Goal: Task Accomplishment & Management: Manage account settings

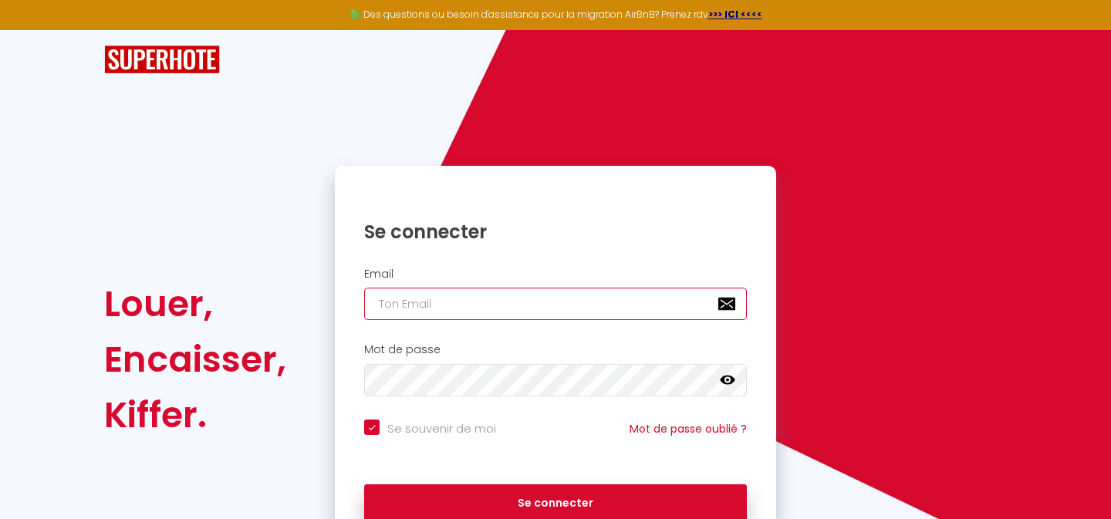
click at [508, 296] on input "email" at bounding box center [555, 304] width 383 height 32
click at [478, 301] on input "email" at bounding box center [555, 304] width 383 height 32
click at [474, 293] on input "email" at bounding box center [555, 304] width 383 height 32
type input "contact@"
checkbox input "true"
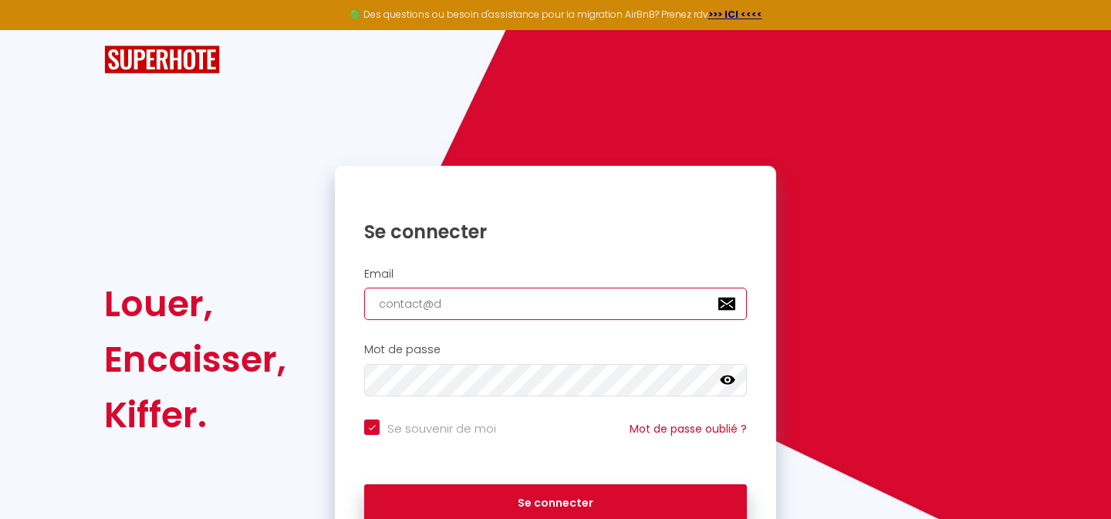
type input "contact@do"
checkbox input "true"
type input "contact@dou"
checkbox input "true"
type input "contact@doux"
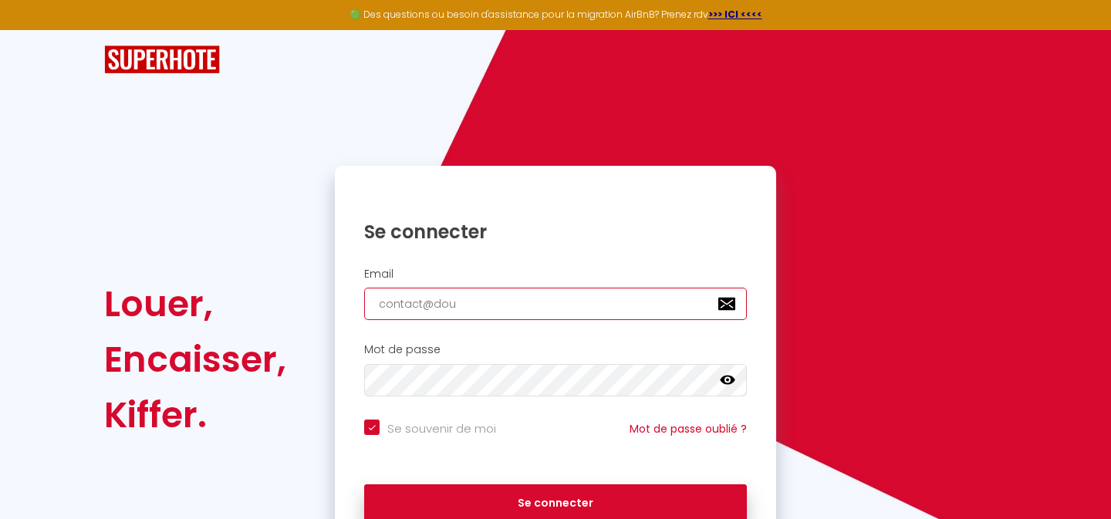
checkbox input "true"
type input "contact@douxb"
checkbox input "true"
type input "contact@douxbl"
checkbox input "true"
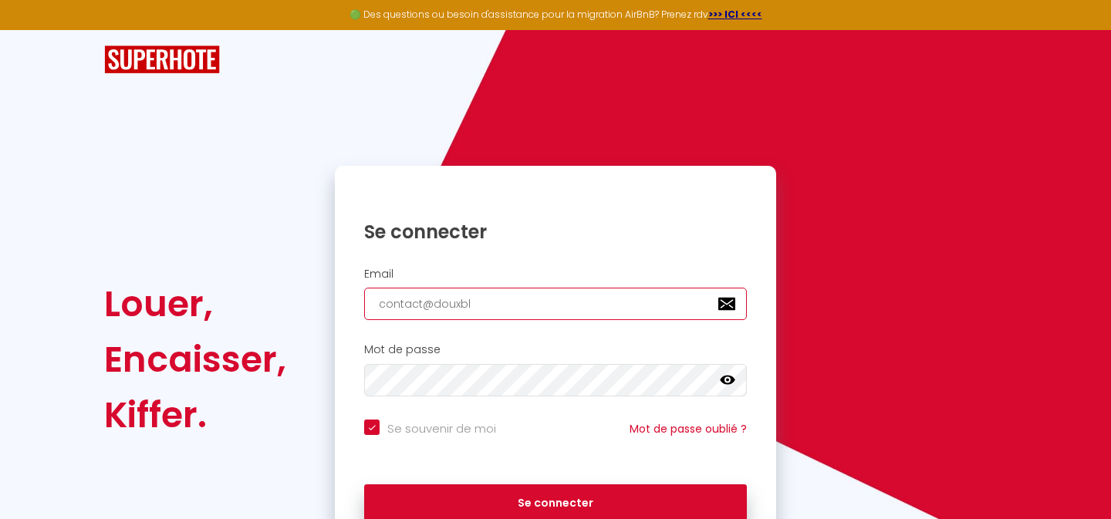
type input "contact@douxble"
checkbox input "true"
type input "contact@douxbleu"
checkbox input "true"
type input "contact@douxbleuj"
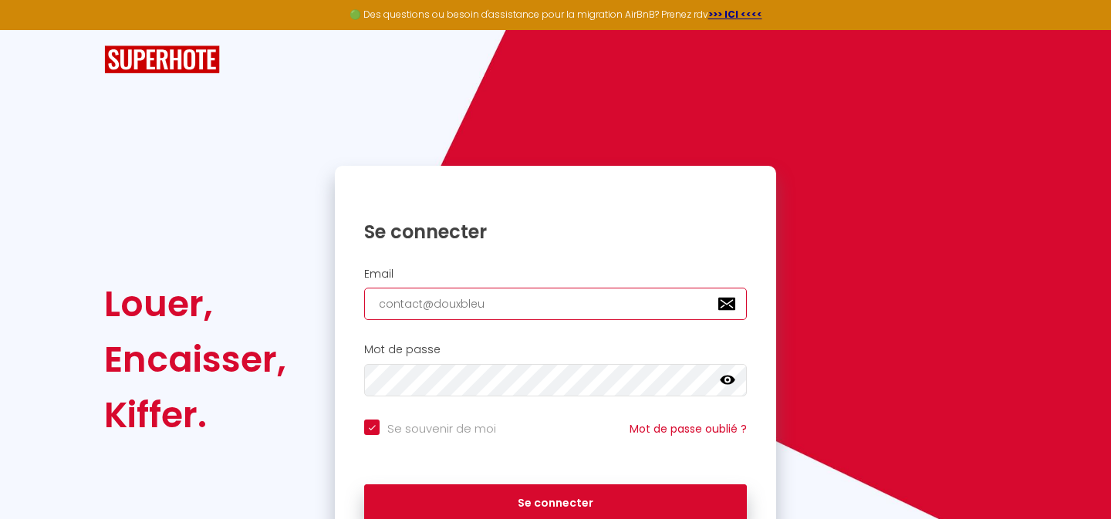
checkbox input "true"
type input "contact@douxbleuje"
checkbox input "true"
type input "contact@douxbleujeu"
checkbox input "true"
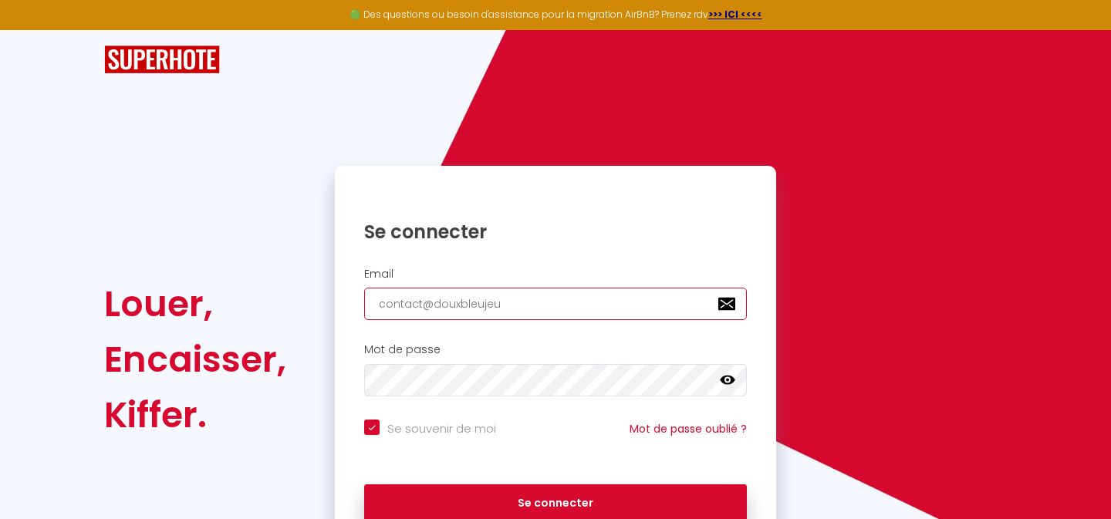
type input "contact@douxbleujeux"
checkbox input "true"
type input "contact@douxbleujeux."
checkbox input "true"
type input "contact@douxbleujeux.c"
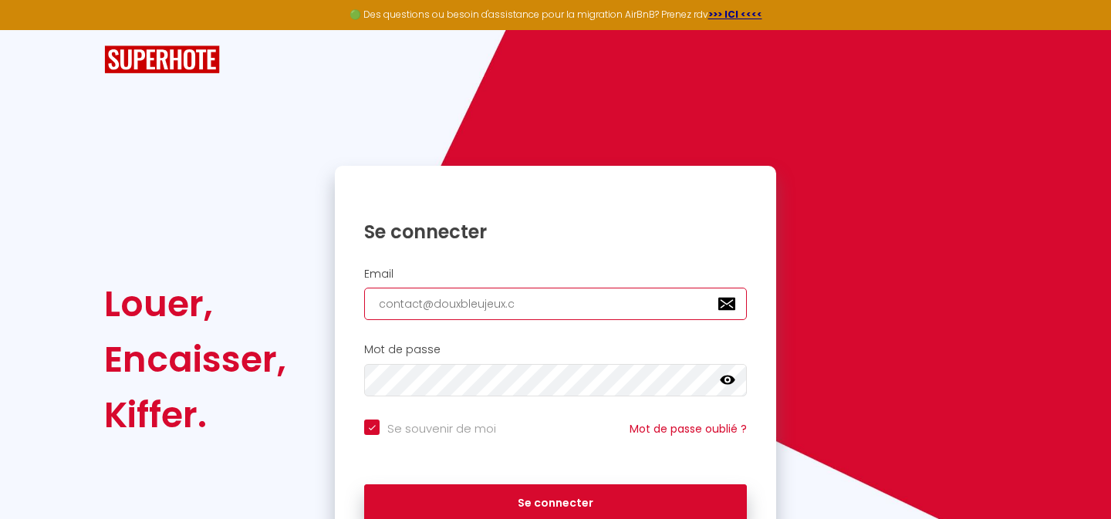
checkbox input "true"
type input "contact@douxbleujeux.co"
checkbox input "true"
type input "[EMAIL_ADDRESS][DOMAIN_NAME]"
checkbox input "true"
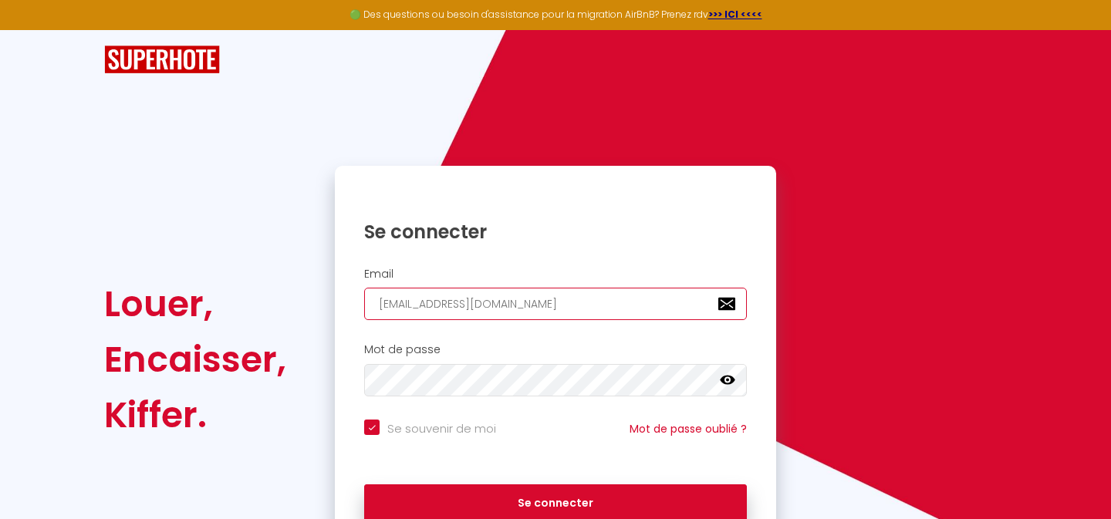
type input "[EMAIL_ADDRESS][DOMAIN_NAME]"
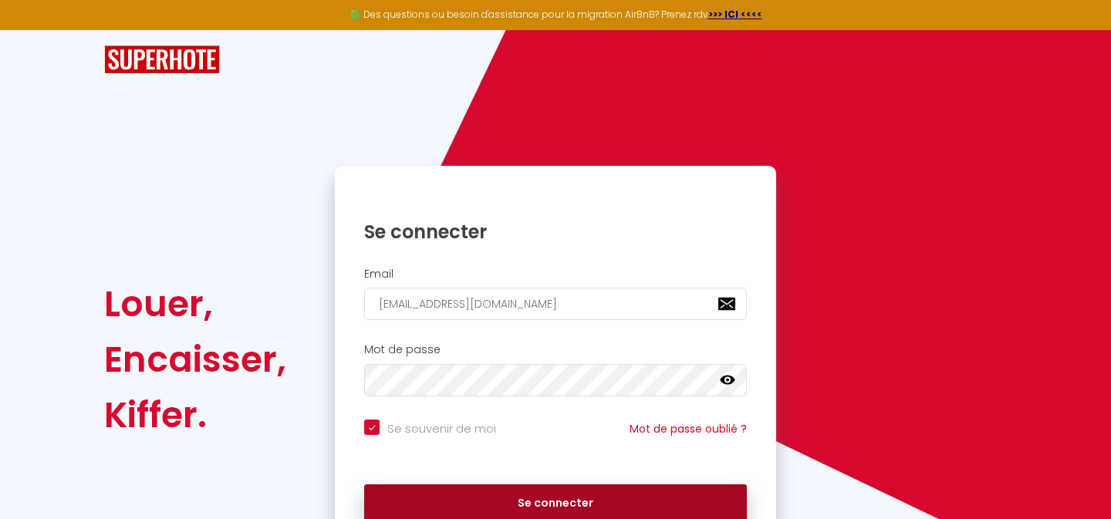
click at [516, 510] on button "Se connecter" at bounding box center [555, 504] width 383 height 39
checkbox input "true"
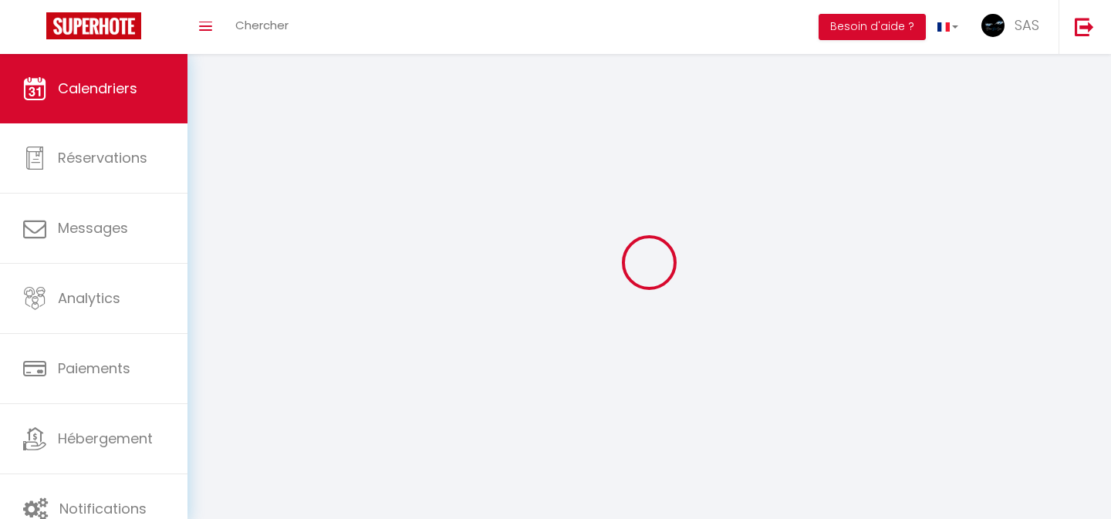
select select
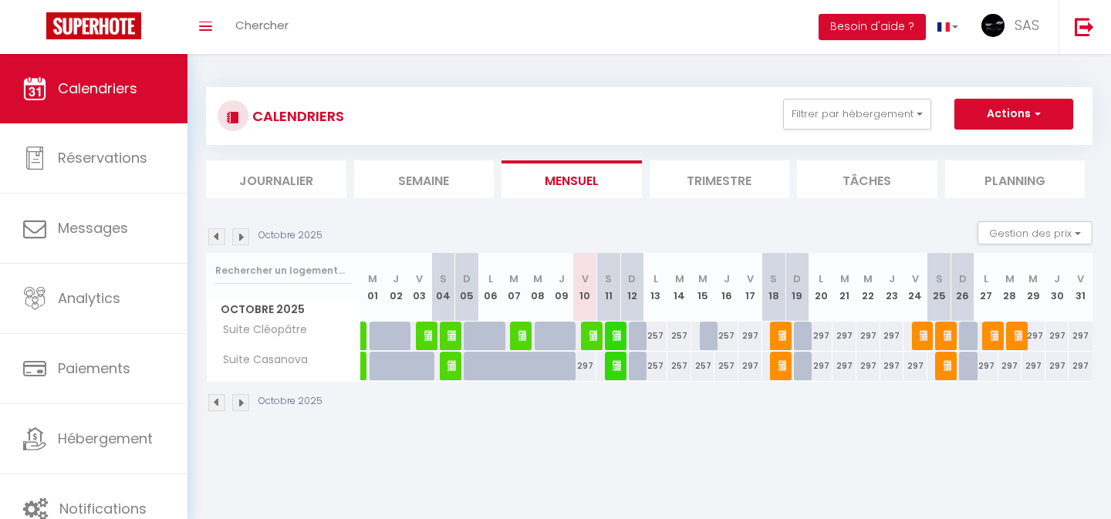
click at [591, 341] on img at bounding box center [596, 335] width 12 height 12
select select "OK"
select select "0"
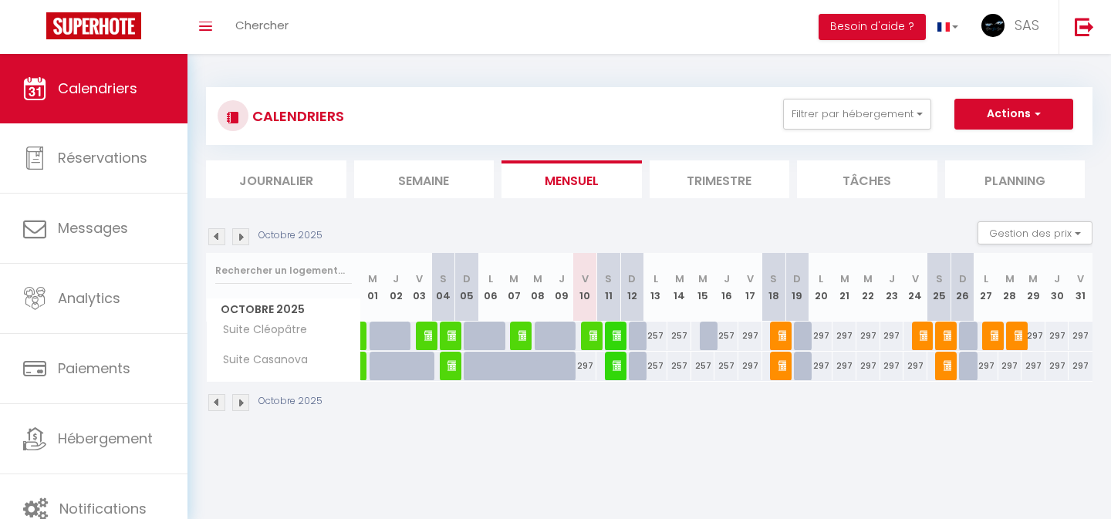
select select "1"
select select
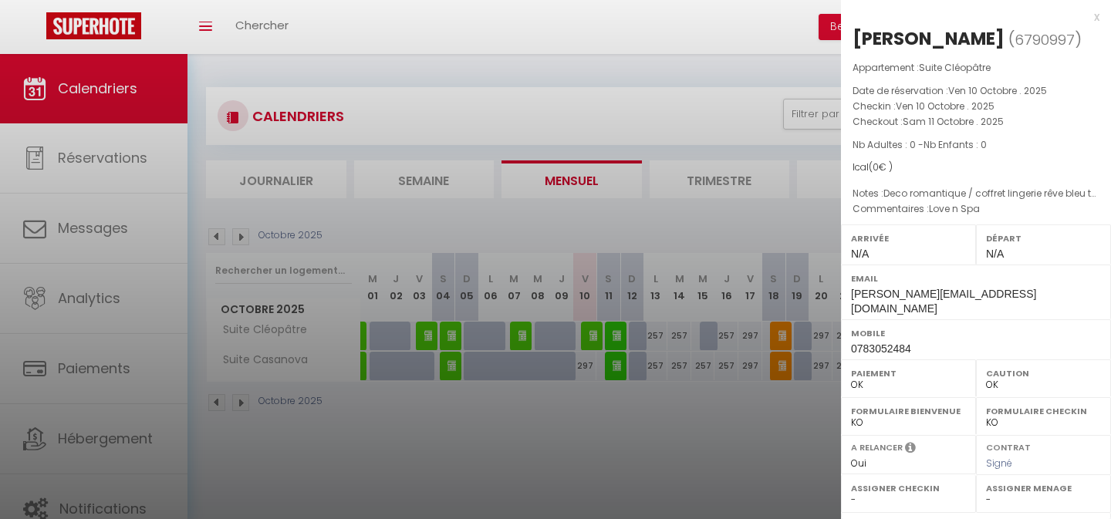
click at [657, 413] on div at bounding box center [555, 259] width 1111 height 519
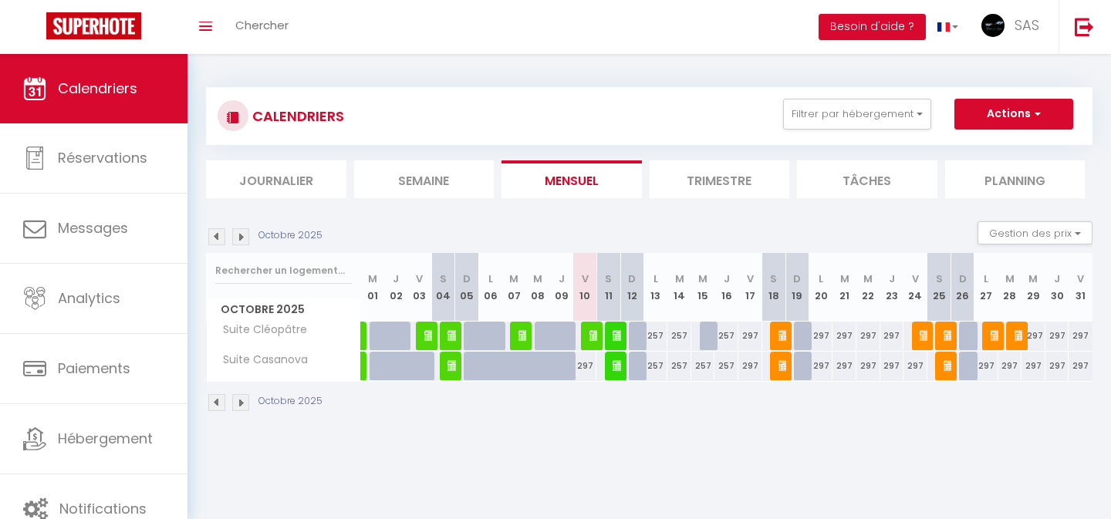
click at [617, 329] on img at bounding box center [619, 335] width 12 height 12
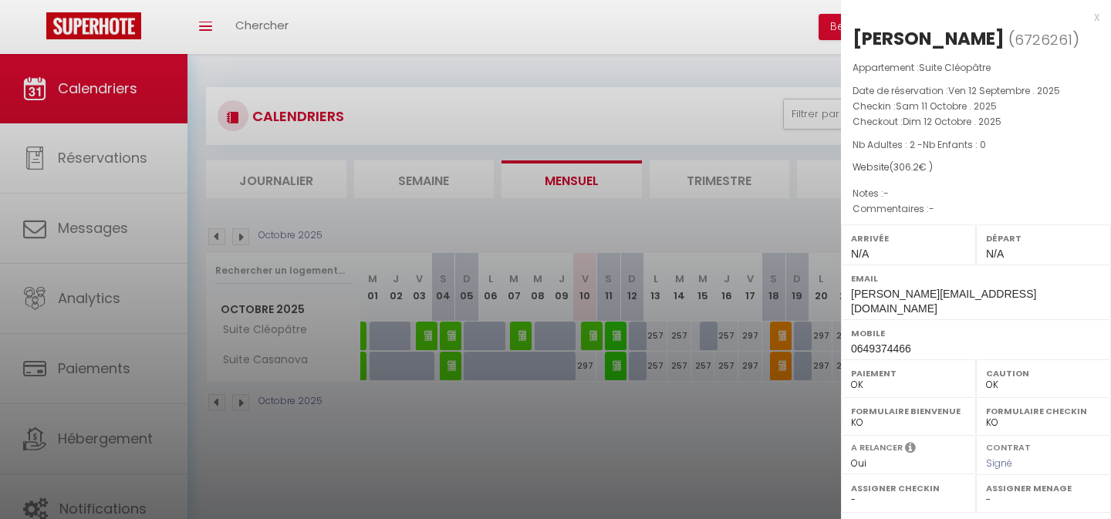
click at [597, 454] on div at bounding box center [555, 259] width 1111 height 519
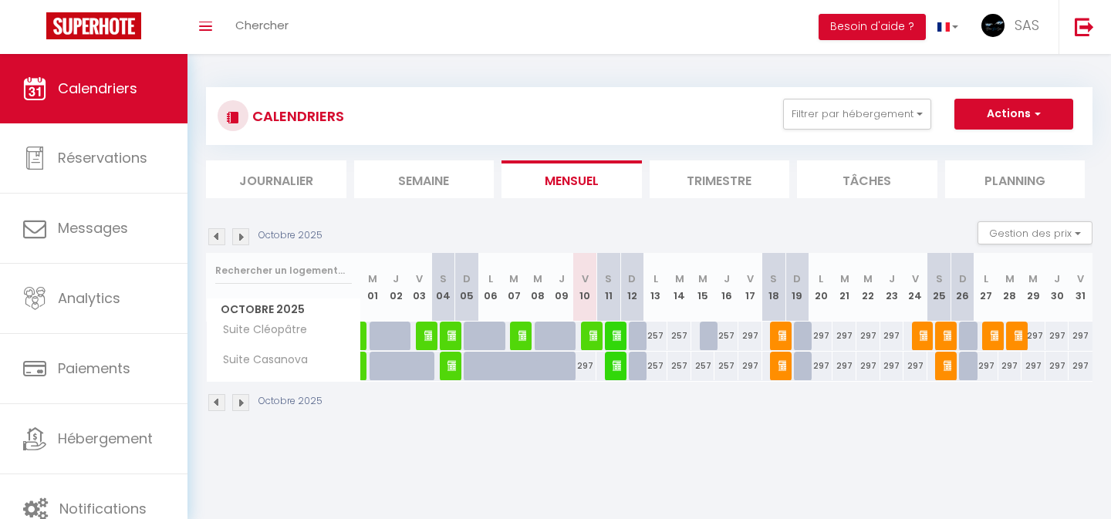
click at [617, 365] on img at bounding box center [619, 366] width 12 height 12
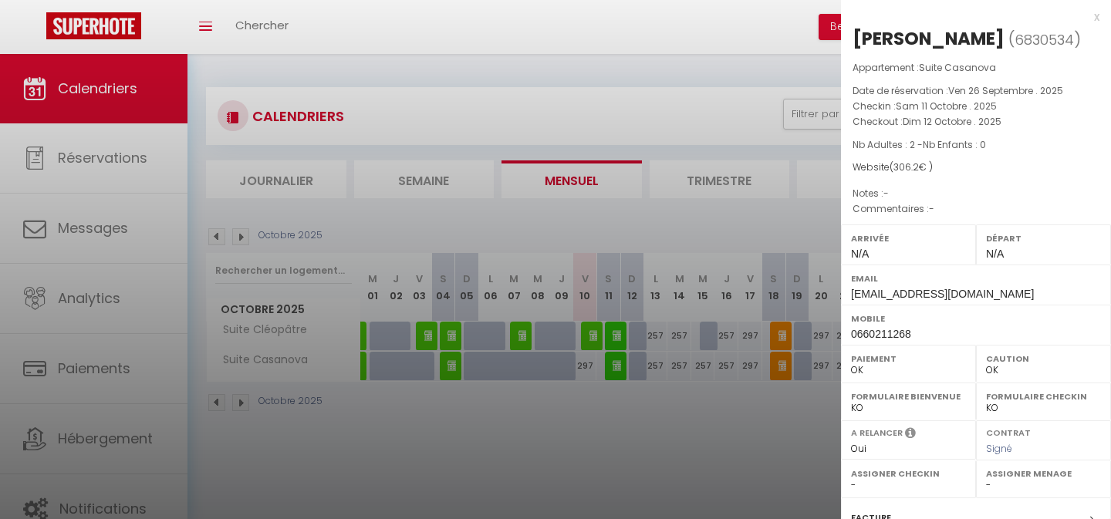
click at [628, 421] on div at bounding box center [555, 259] width 1111 height 519
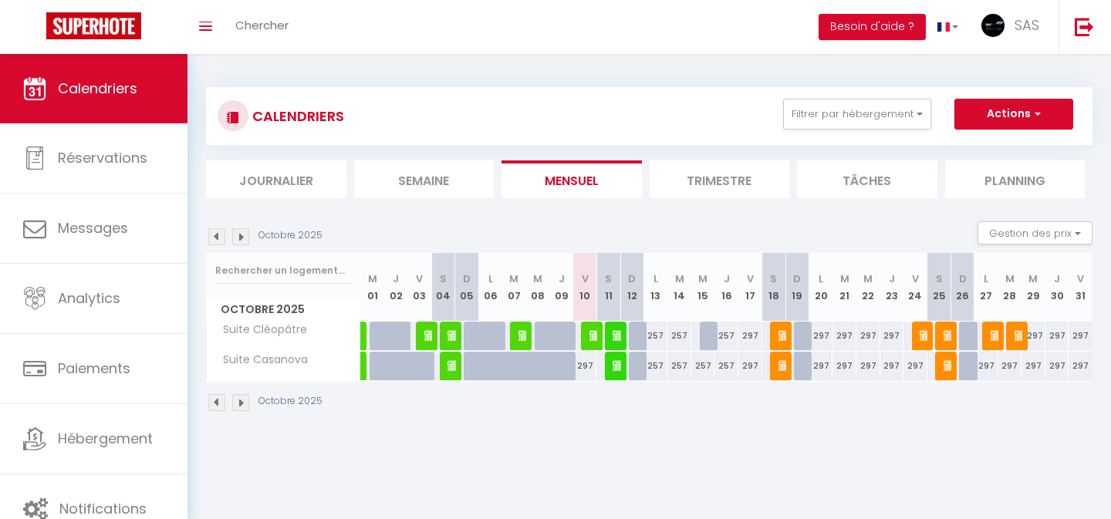
click at [782, 335] on img at bounding box center [785, 335] width 12 height 12
select select "KO"
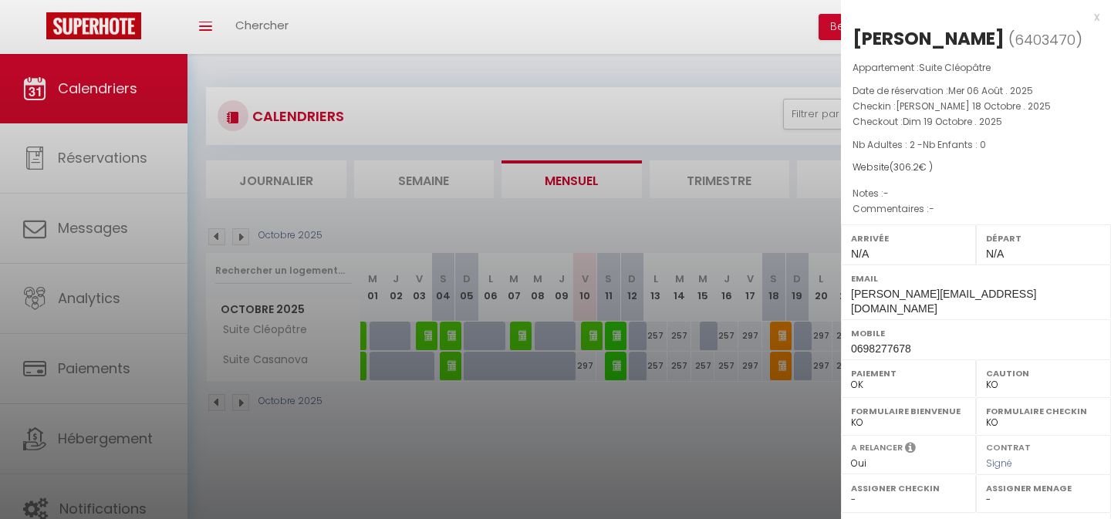
click at [737, 427] on div at bounding box center [555, 259] width 1111 height 519
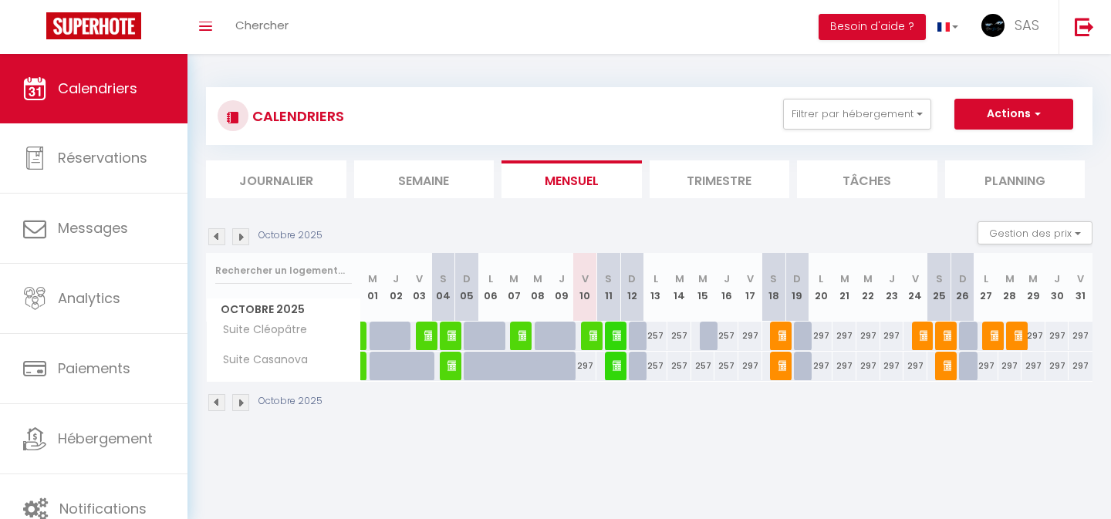
click at [784, 370] on img at bounding box center [785, 366] width 12 height 12
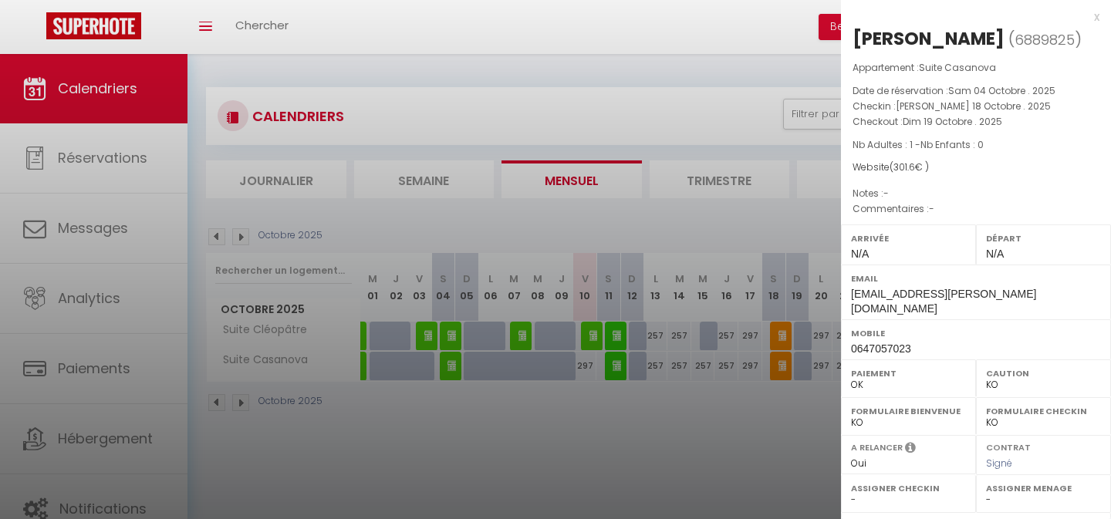
click at [749, 413] on div at bounding box center [555, 259] width 1111 height 519
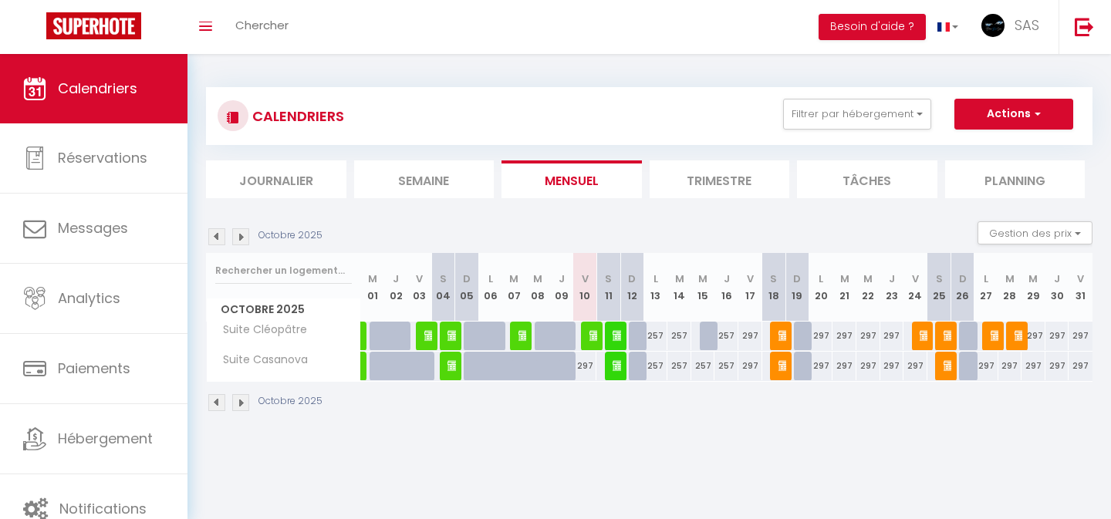
click at [919, 333] on div at bounding box center [924, 336] width 24 height 29
click at [921, 334] on img at bounding box center [926, 335] width 12 height 12
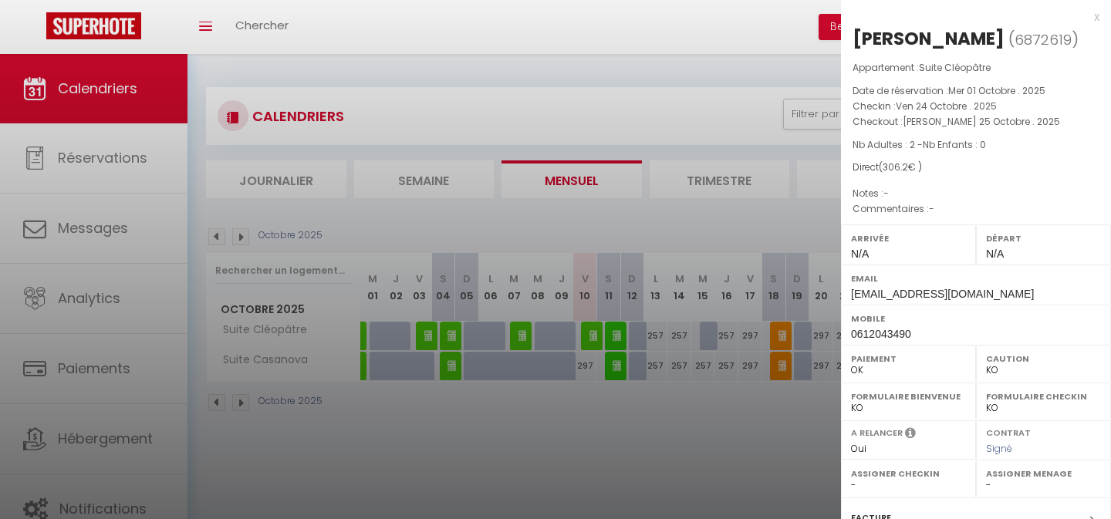
click at [770, 444] on div at bounding box center [555, 259] width 1111 height 519
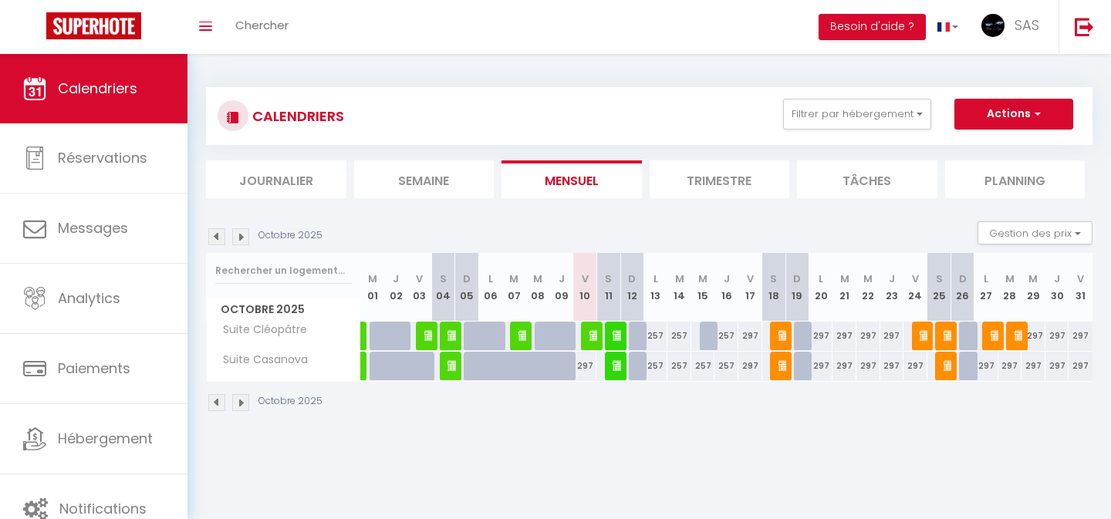
click at [950, 337] on img at bounding box center [950, 335] width 12 height 12
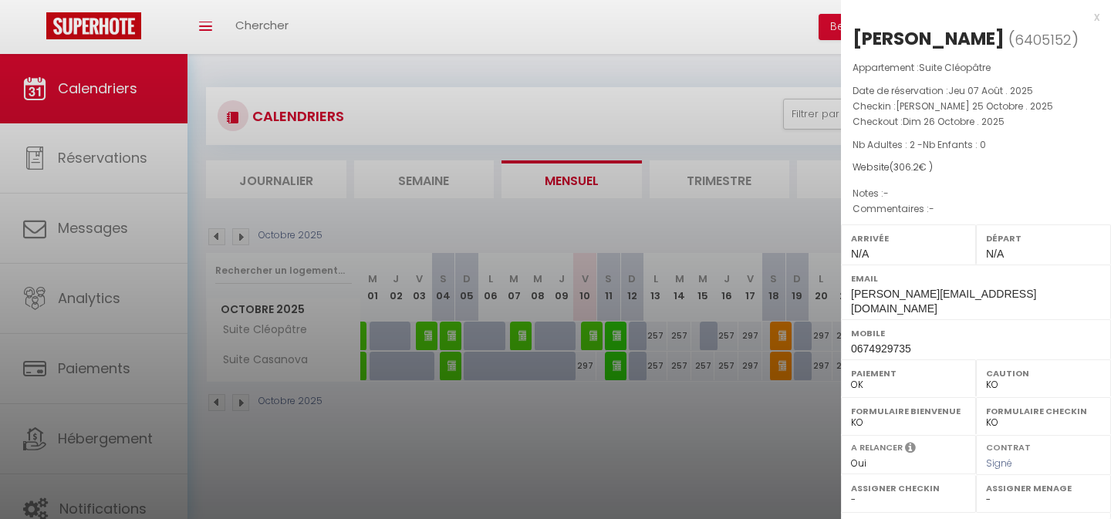
click at [764, 429] on div at bounding box center [555, 259] width 1111 height 519
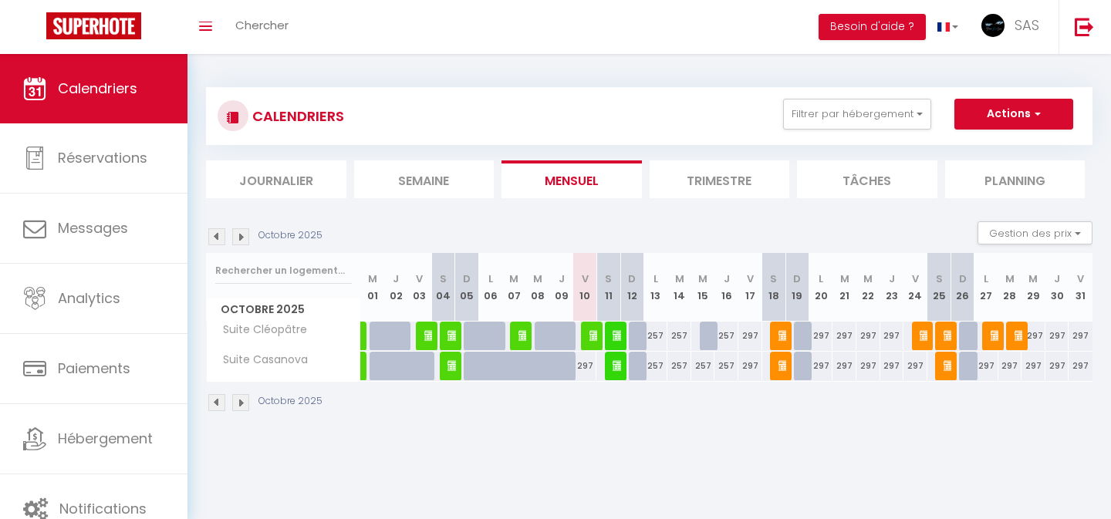
click at [950, 366] on img at bounding box center [950, 366] width 12 height 12
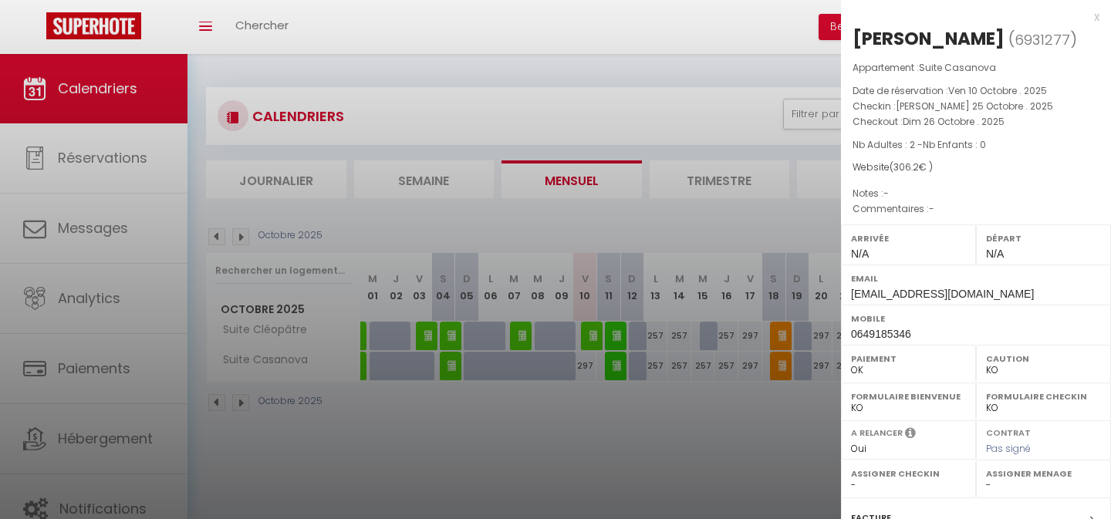
click at [725, 449] on div at bounding box center [555, 259] width 1111 height 519
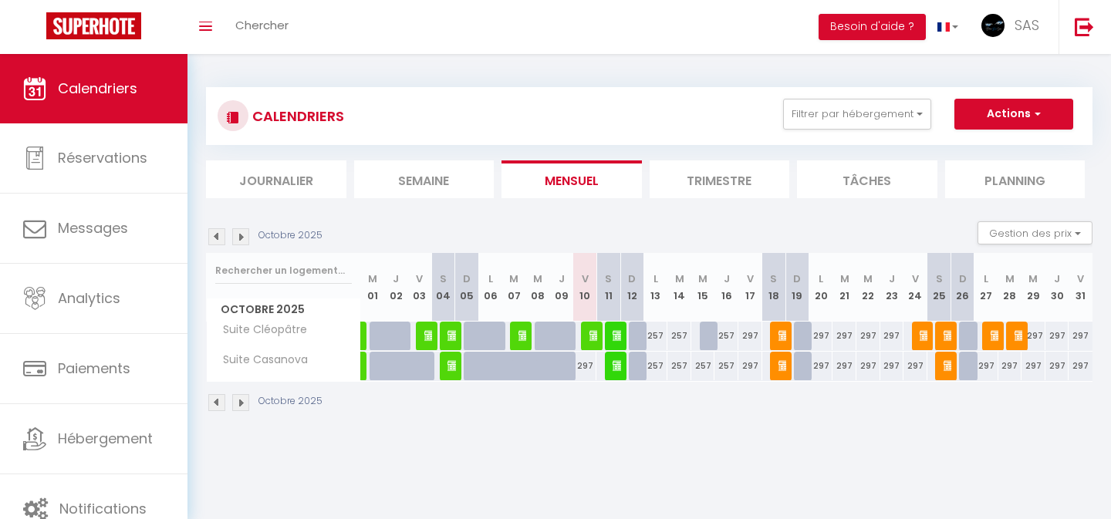
click at [994, 336] on img at bounding box center [997, 335] width 12 height 12
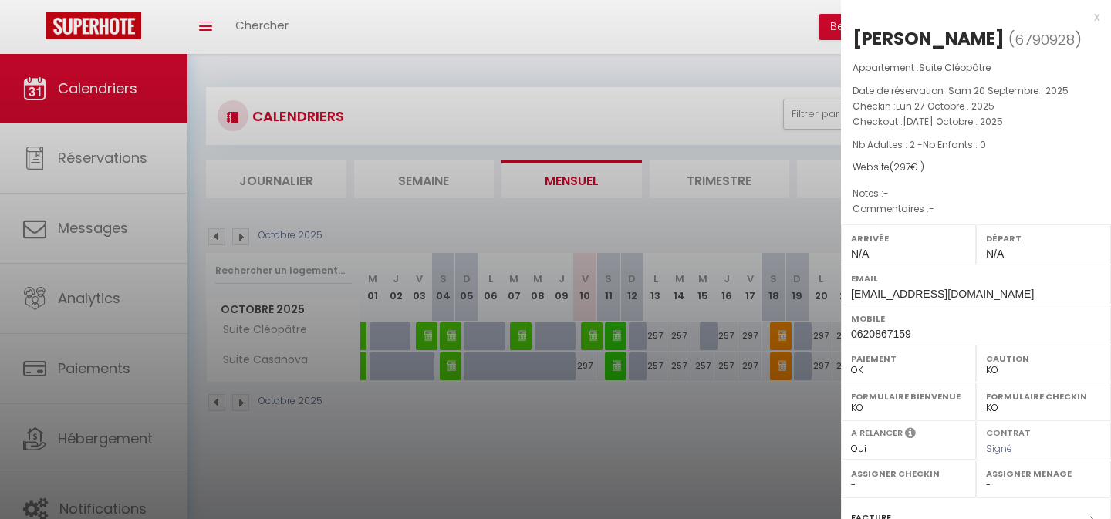
click at [732, 469] on div at bounding box center [555, 259] width 1111 height 519
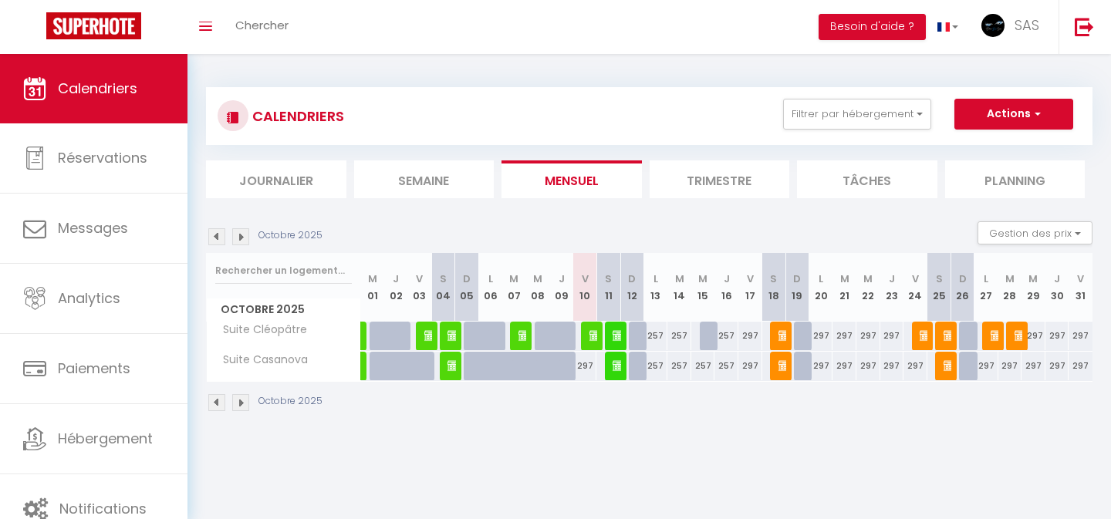
click at [1021, 333] on img at bounding box center [1021, 335] width 12 height 12
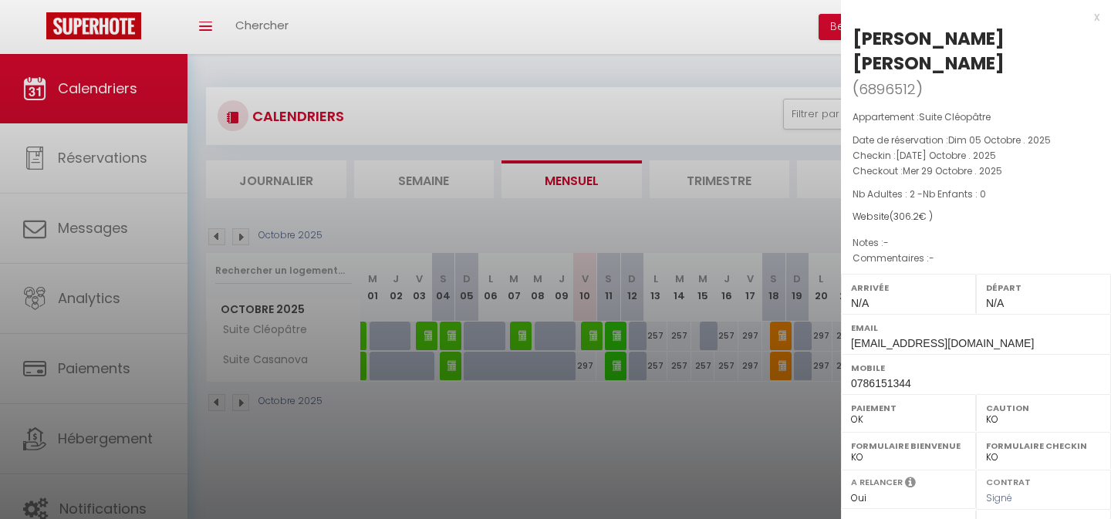
click at [794, 423] on div at bounding box center [555, 259] width 1111 height 519
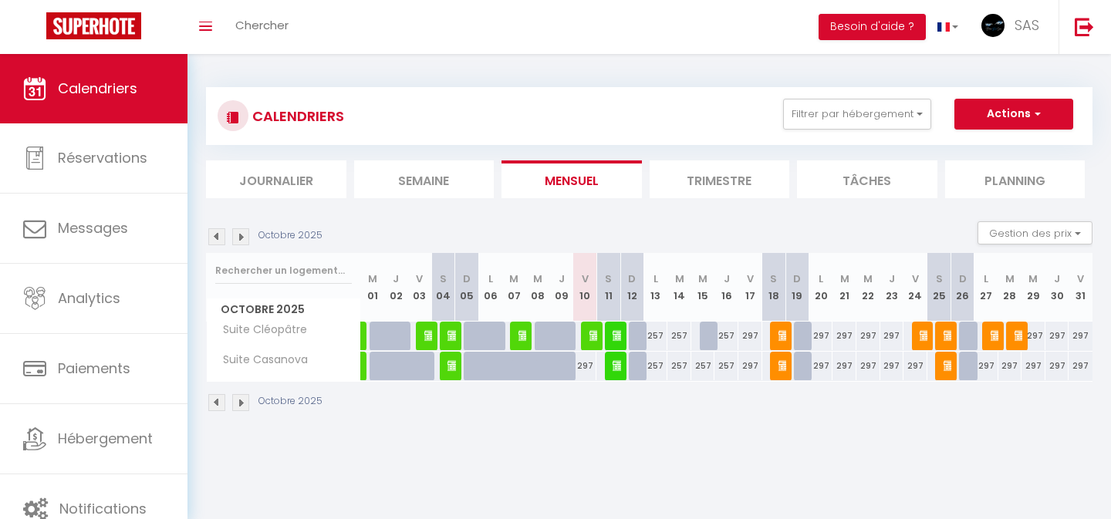
click at [245, 235] on img at bounding box center [240, 236] width 17 height 17
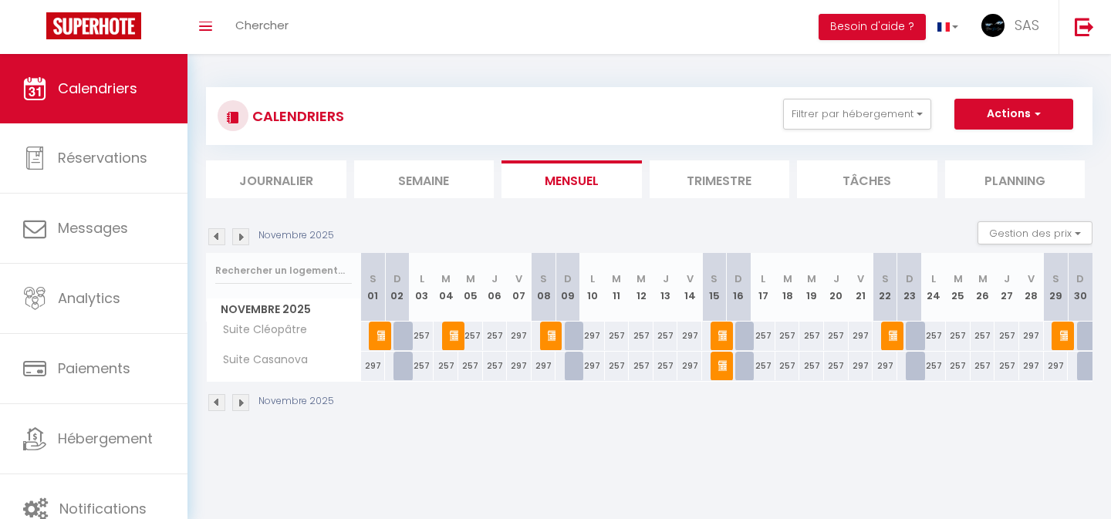
click at [383, 333] on img at bounding box center [383, 335] width 12 height 12
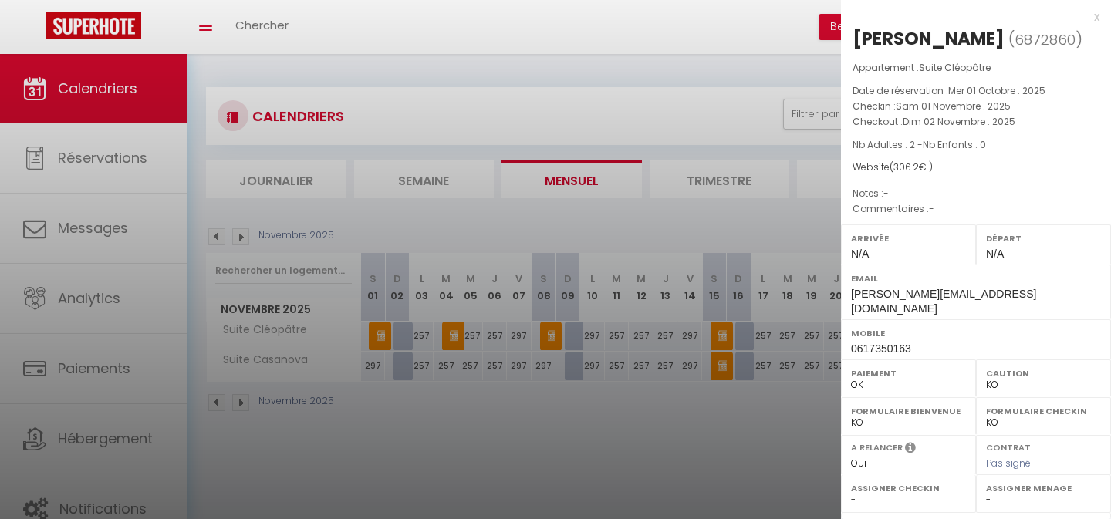
click at [441, 448] on div at bounding box center [555, 259] width 1111 height 519
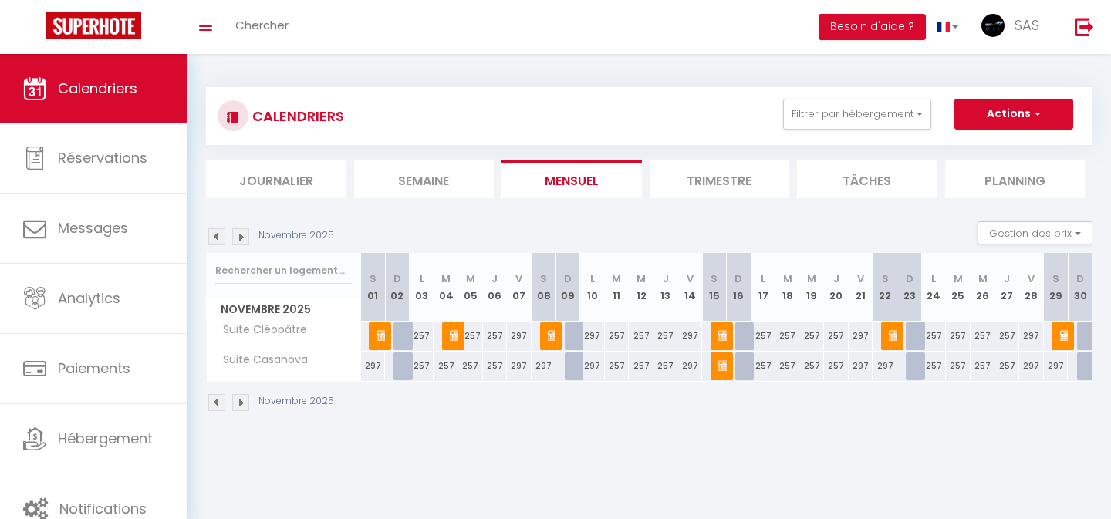
click at [458, 331] on img at bounding box center [456, 335] width 12 height 12
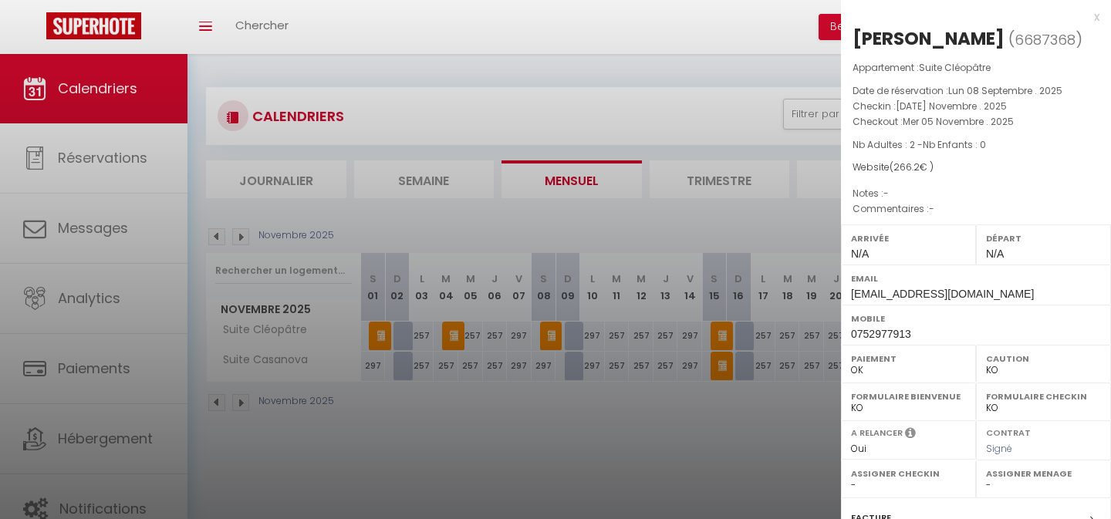
click at [534, 442] on div at bounding box center [555, 259] width 1111 height 519
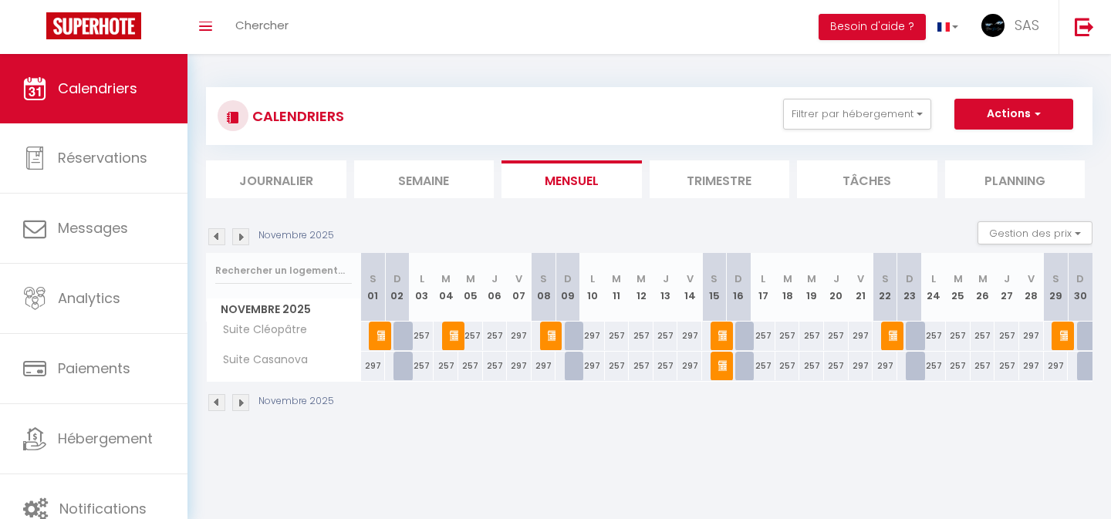
click at [551, 336] on img at bounding box center [554, 335] width 12 height 12
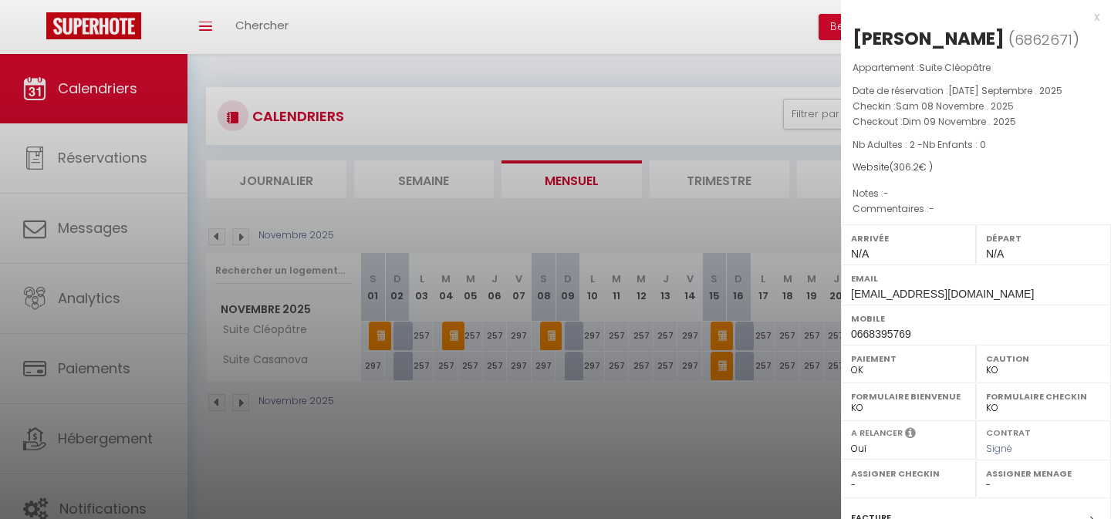
click at [593, 431] on div at bounding box center [555, 259] width 1111 height 519
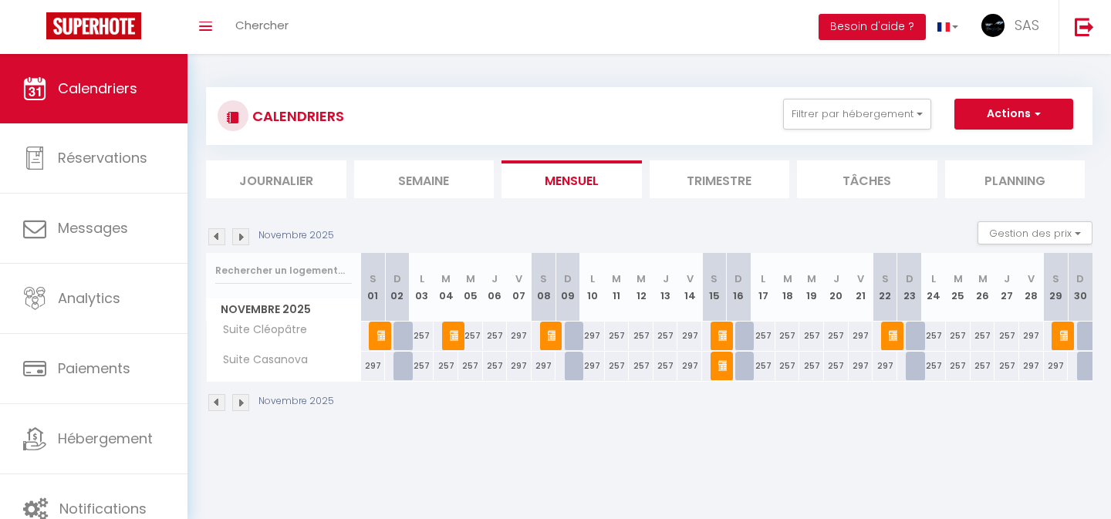
click at [722, 332] on img at bounding box center [724, 335] width 12 height 12
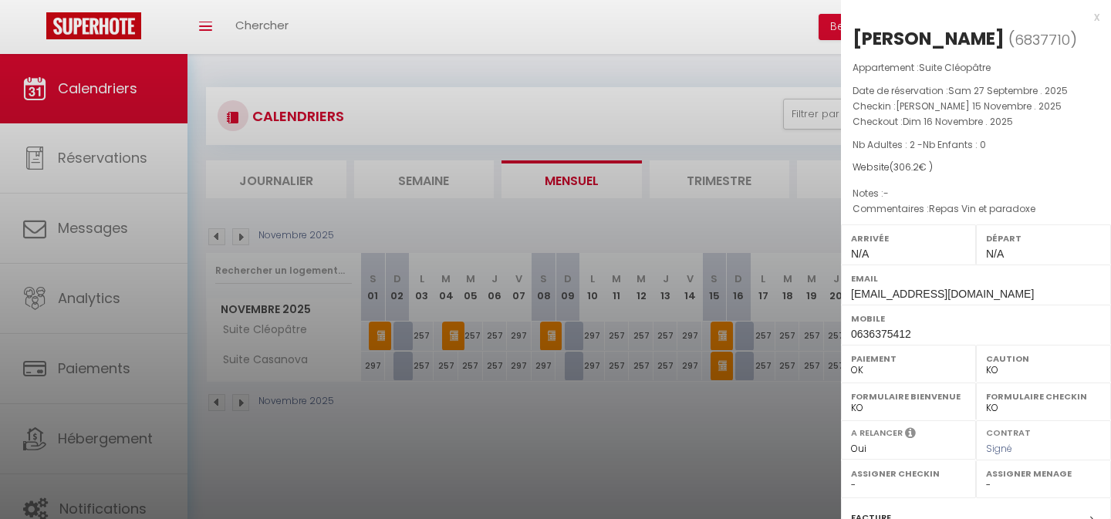
click at [676, 407] on div at bounding box center [555, 259] width 1111 height 519
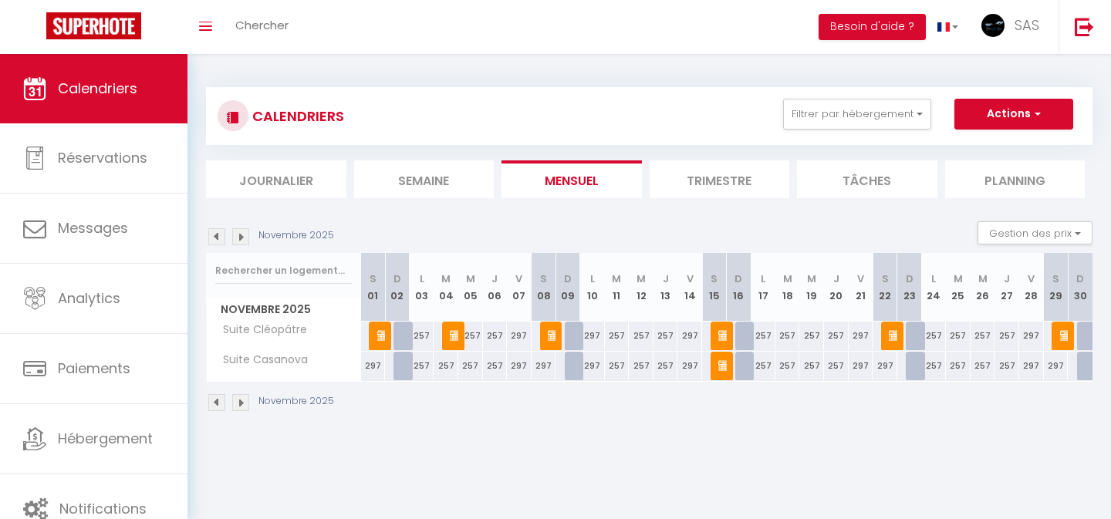
click at [722, 364] on img at bounding box center [724, 366] width 12 height 12
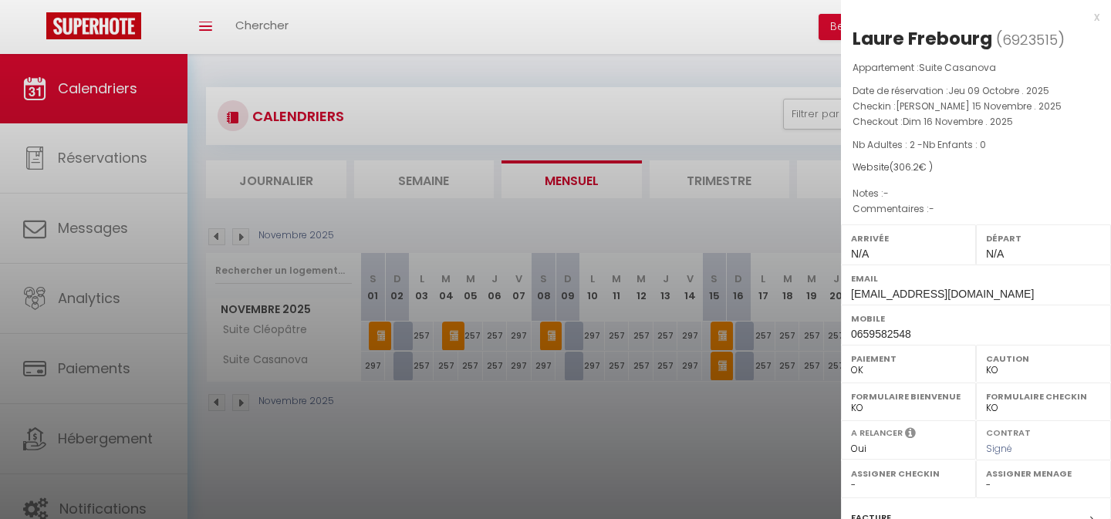
click at [708, 404] on div at bounding box center [555, 259] width 1111 height 519
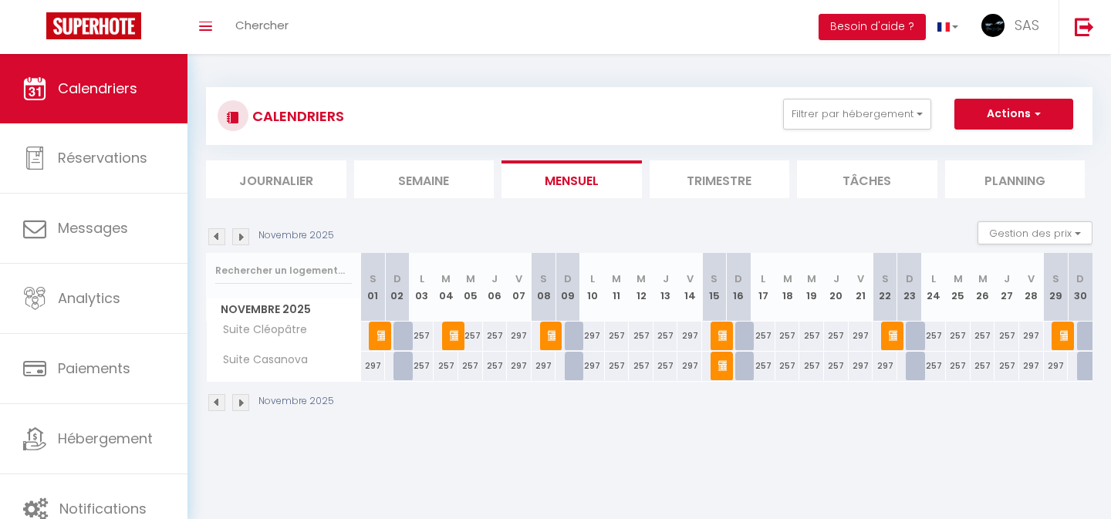
click at [894, 335] on img at bounding box center [895, 335] width 12 height 12
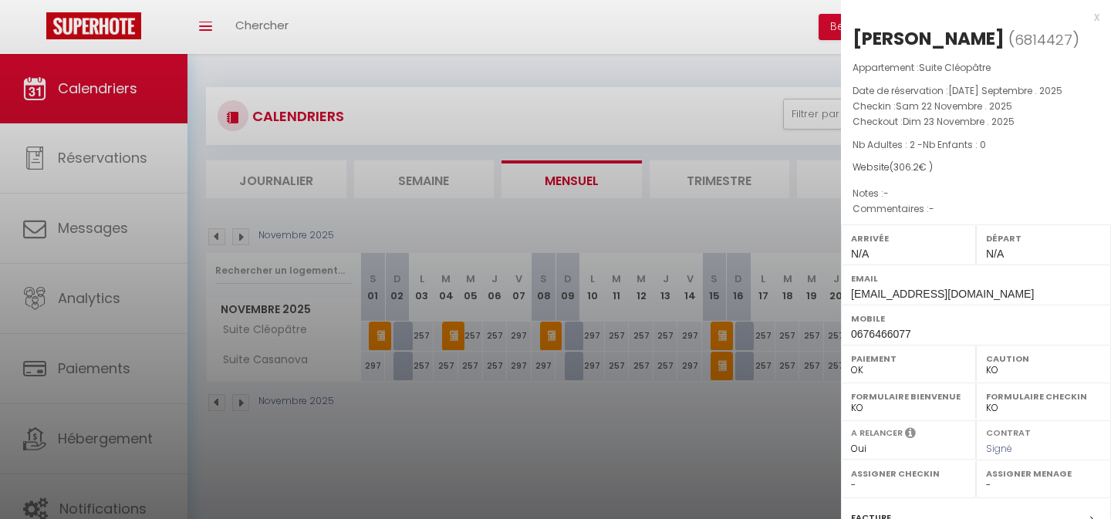
click at [809, 409] on div at bounding box center [555, 259] width 1111 height 519
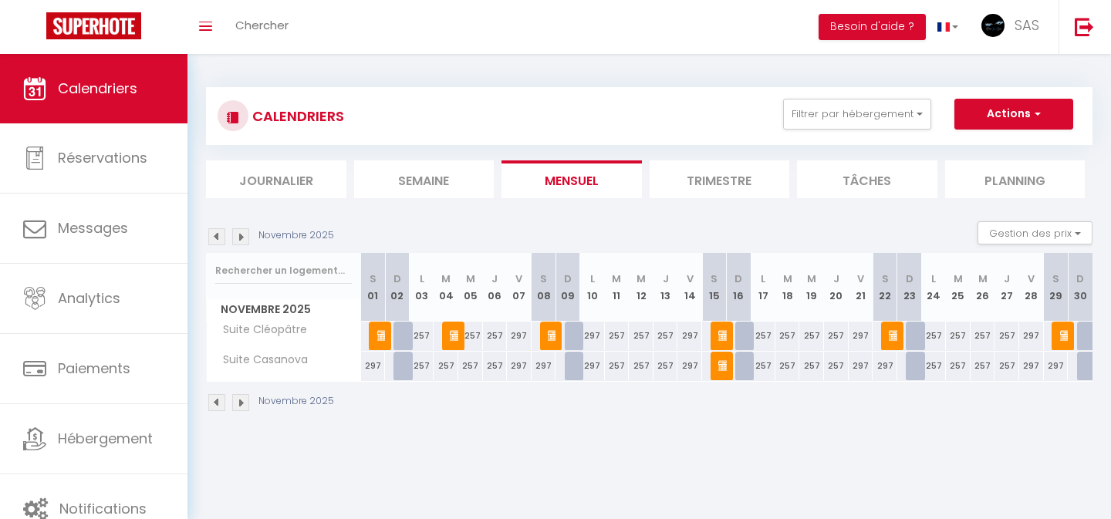
click at [1067, 334] on img at bounding box center [1066, 335] width 12 height 12
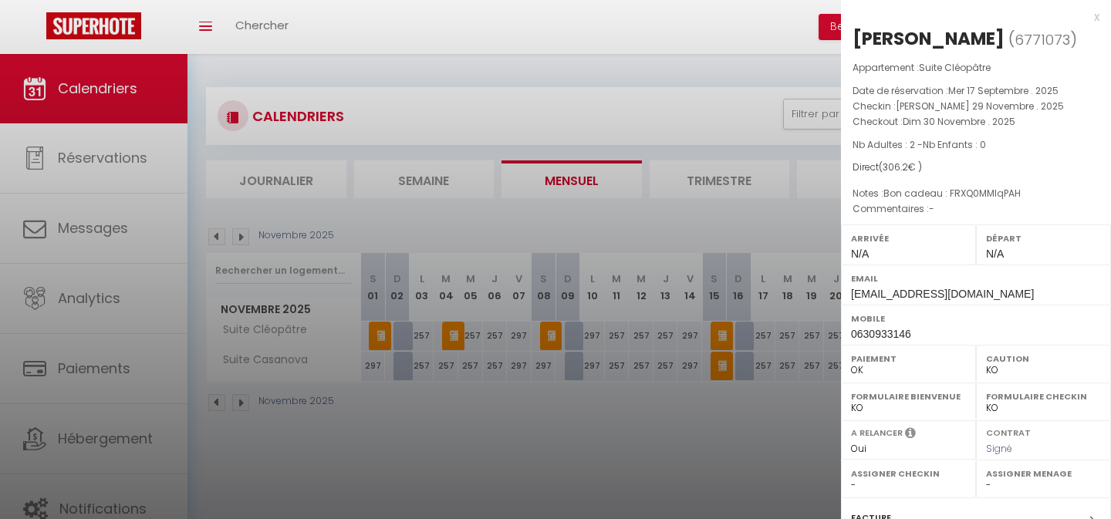
click at [691, 437] on div at bounding box center [555, 259] width 1111 height 519
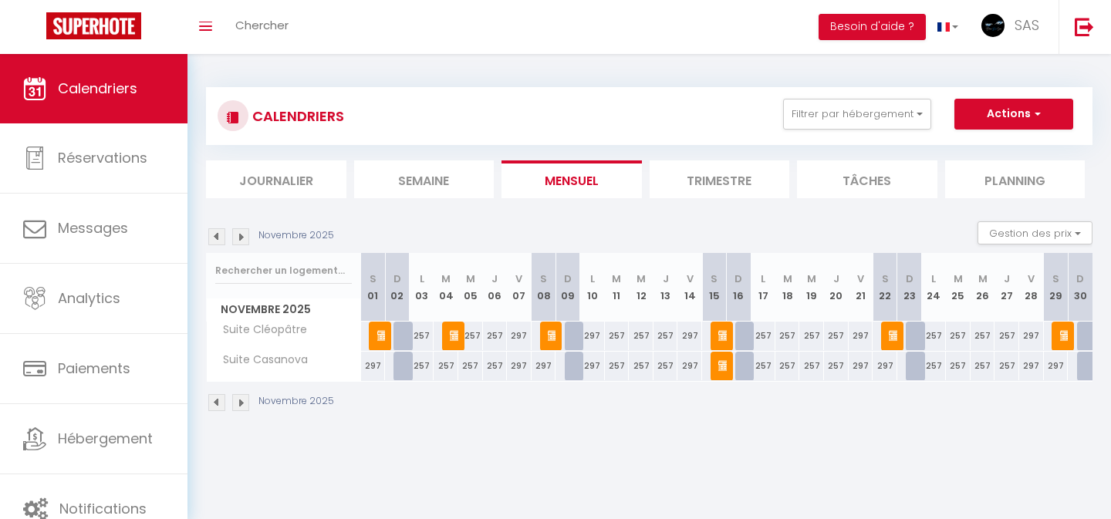
click at [383, 337] on img at bounding box center [383, 335] width 12 height 12
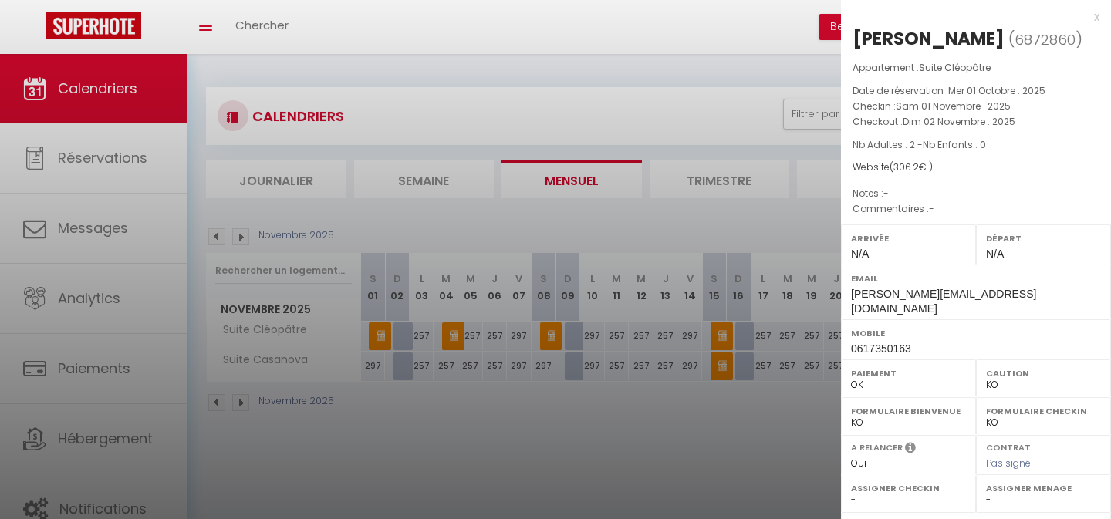
click at [569, 62] on div at bounding box center [555, 259] width 1111 height 519
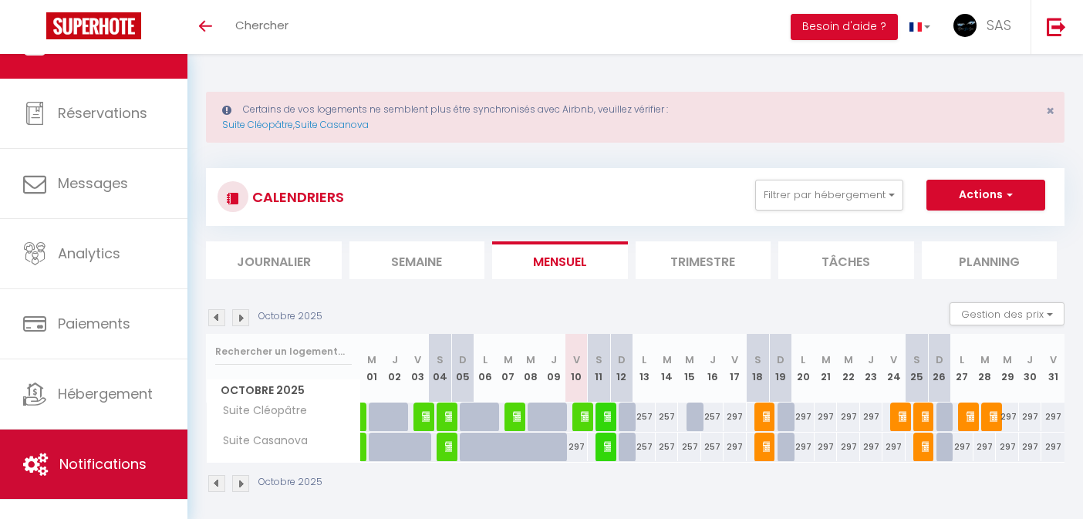
scroll to position [22, 0]
click at [89, 467] on span "Notifications" at bounding box center [102, 463] width 87 height 19
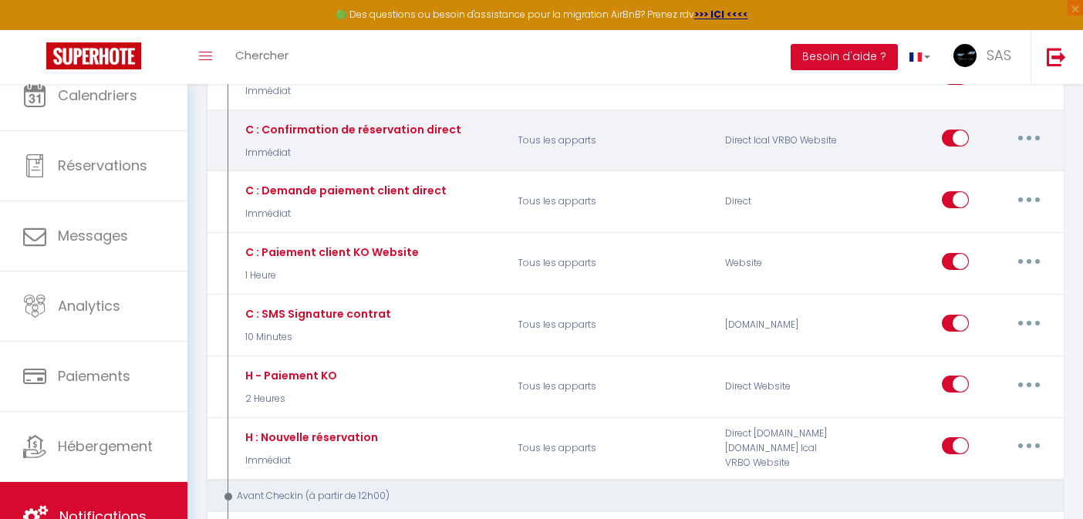
scroll to position [351, 0]
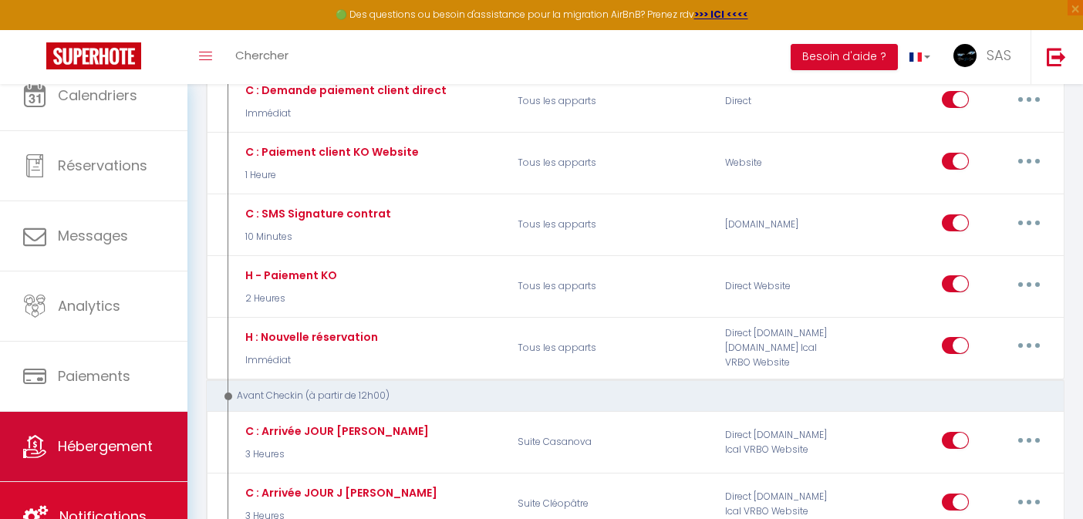
click at [125, 451] on span "Hébergement" at bounding box center [105, 446] width 95 height 19
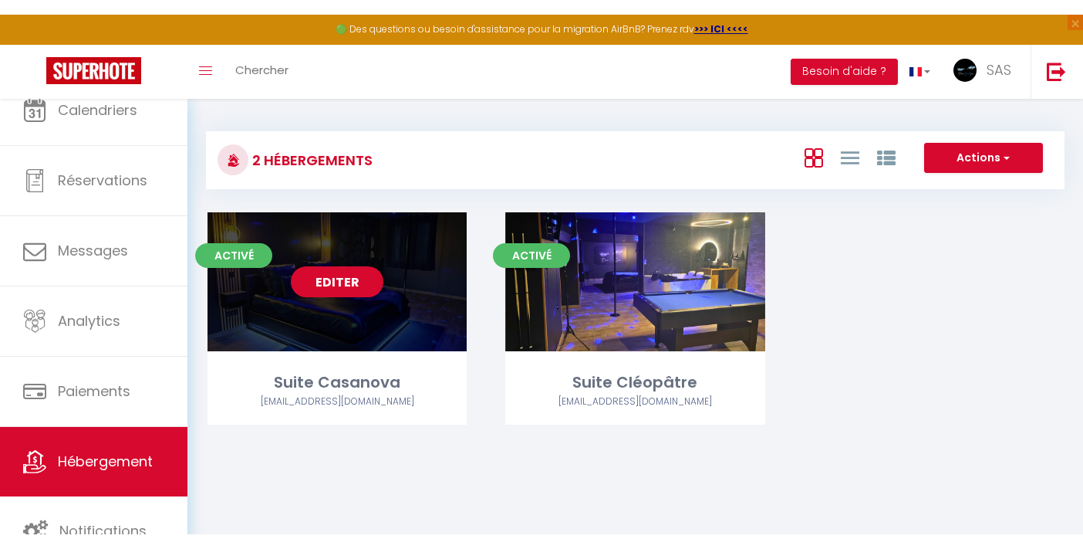
scroll to position [22, 0]
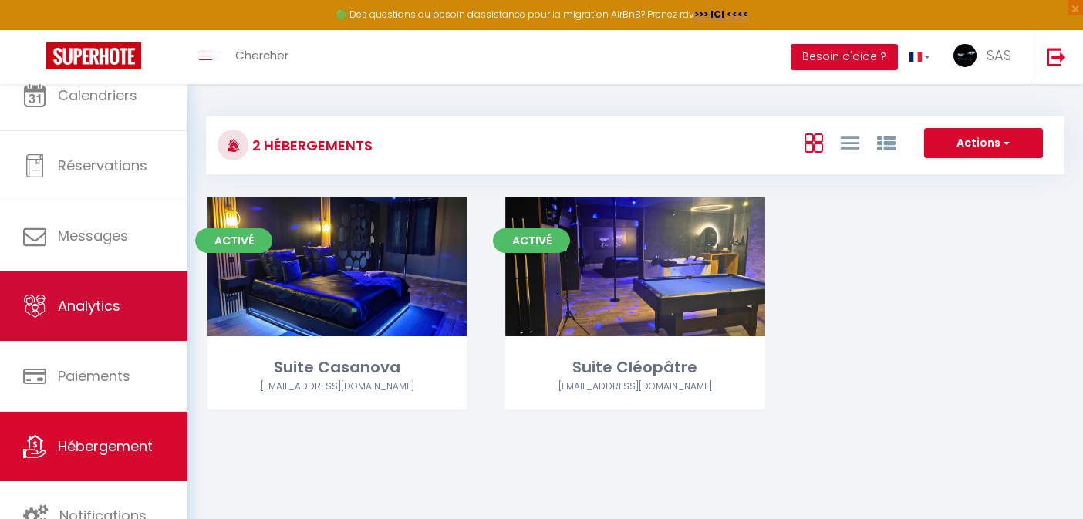
click at [120, 316] on link "Analytics" at bounding box center [93, 306] width 187 height 69
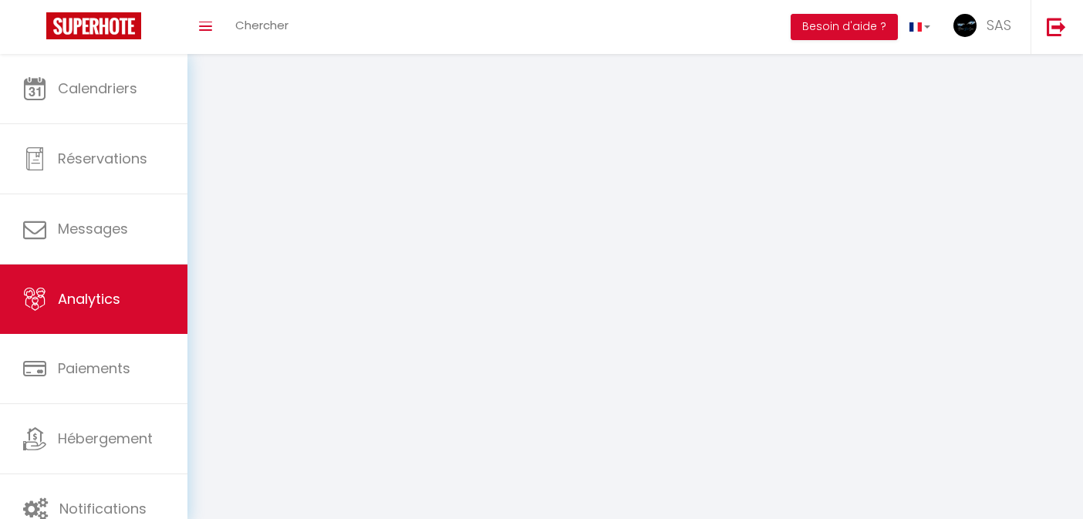
select select "2025"
select select "10"
select select
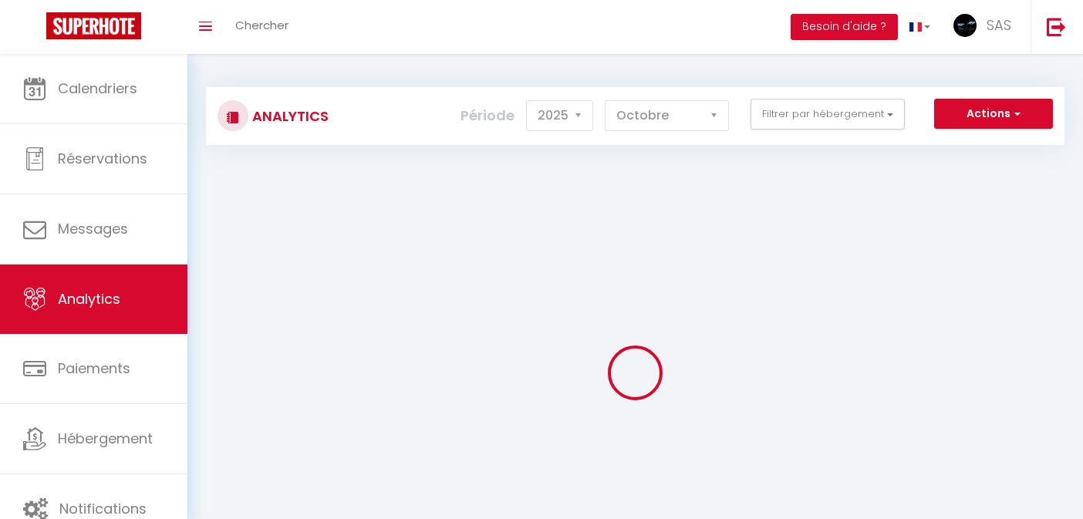
select select
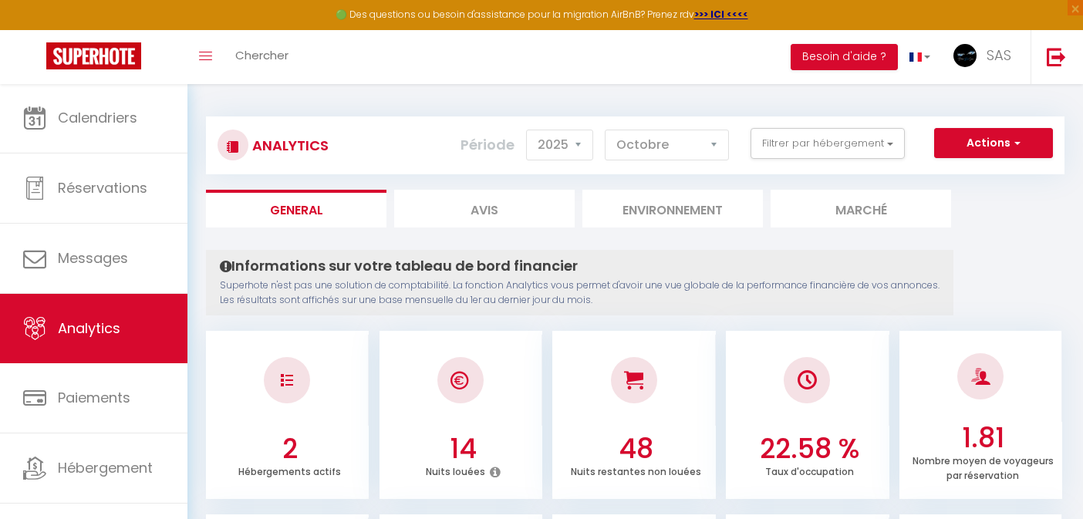
click at [964, 157] on button "Actions" at bounding box center [993, 143] width 119 height 31
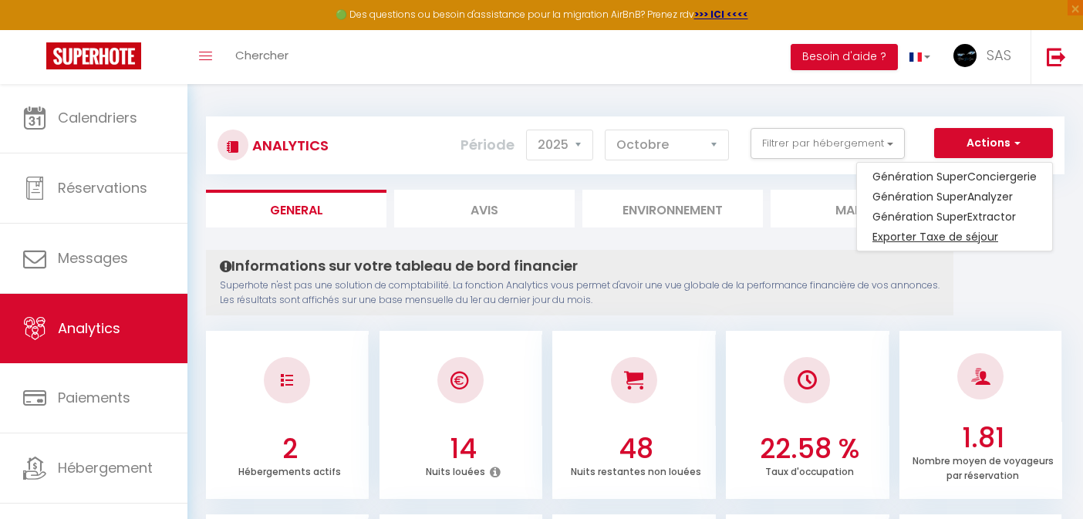
click at [950, 238] on link "Exporter Taxe de séjour" at bounding box center [954, 237] width 195 height 20
select select "10"
select select "2025"
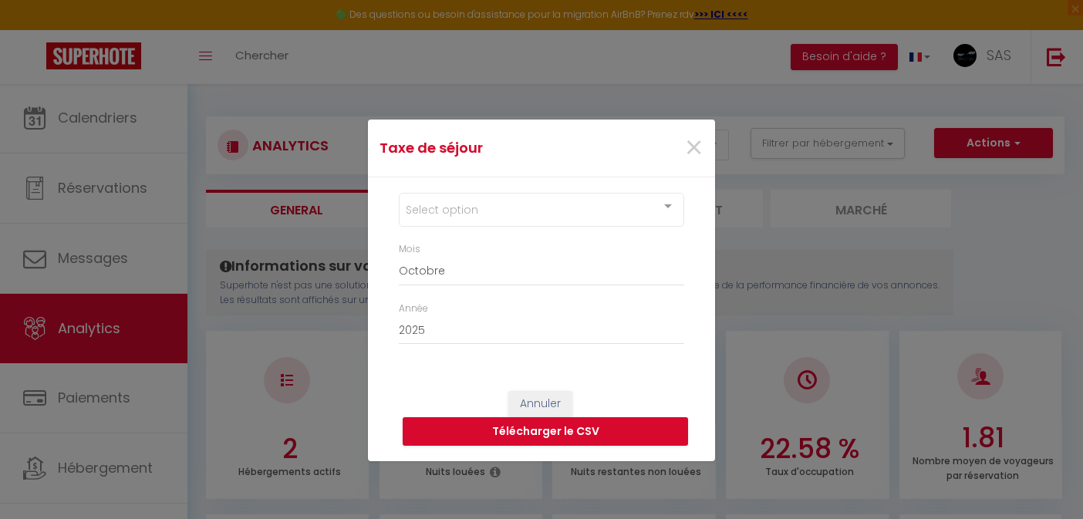
click at [597, 205] on div "Select option" at bounding box center [541, 210] width 285 height 34
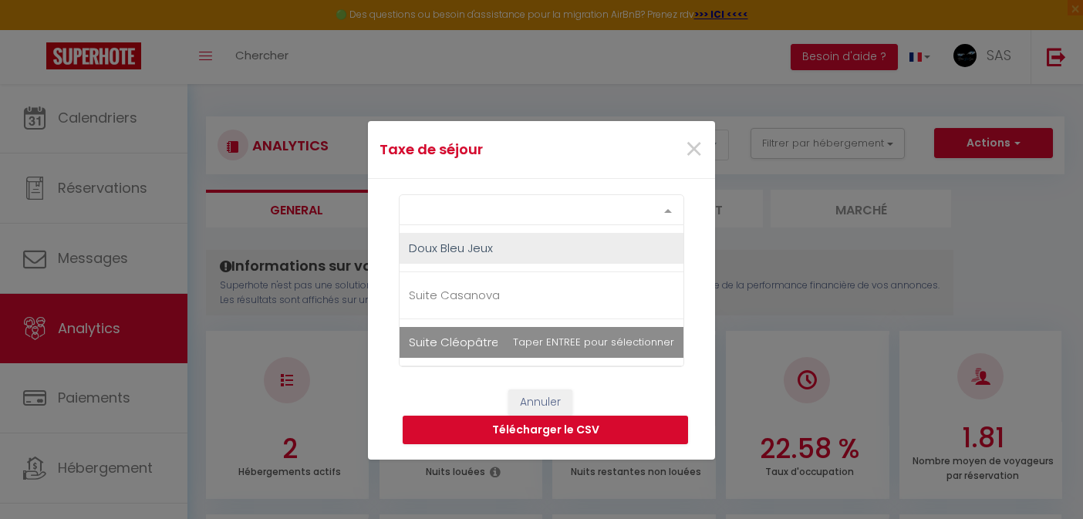
click at [452, 344] on span "Suite Cléopâtre" at bounding box center [454, 342] width 90 height 16
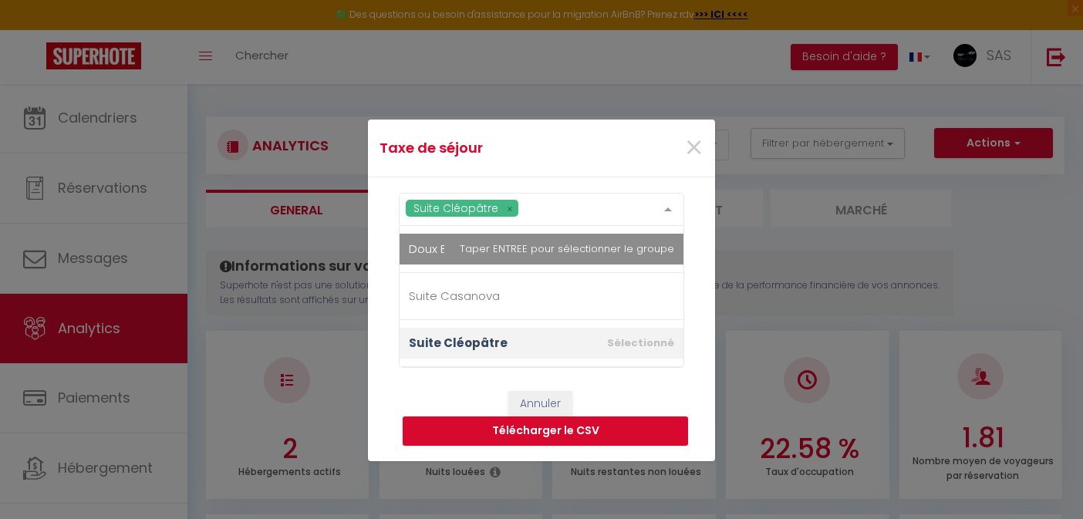
click at [576, 167] on div "Taxe de séjour ×" at bounding box center [541, 149] width 347 height 58
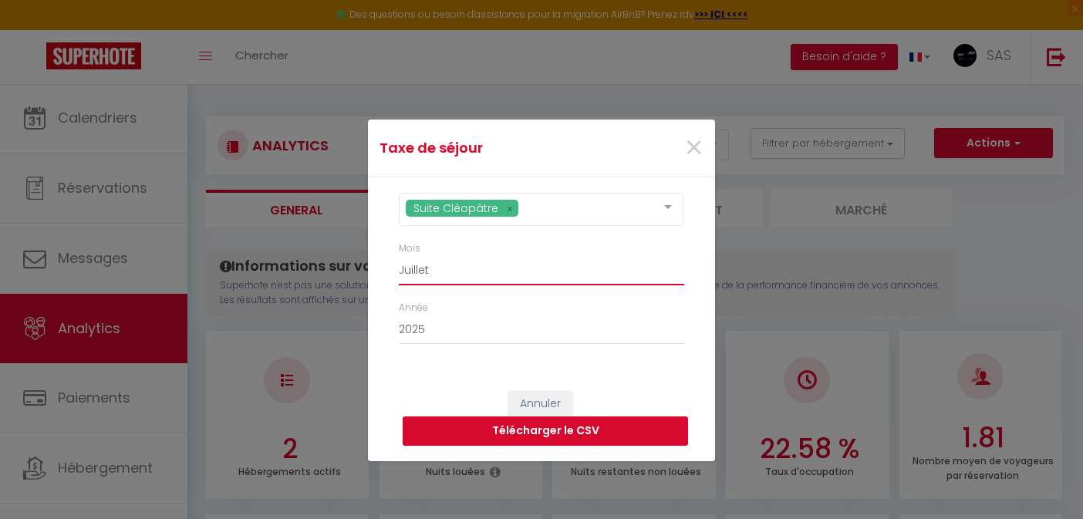
click at [495, 442] on button "Télécharger le CSV" at bounding box center [545, 431] width 285 height 29
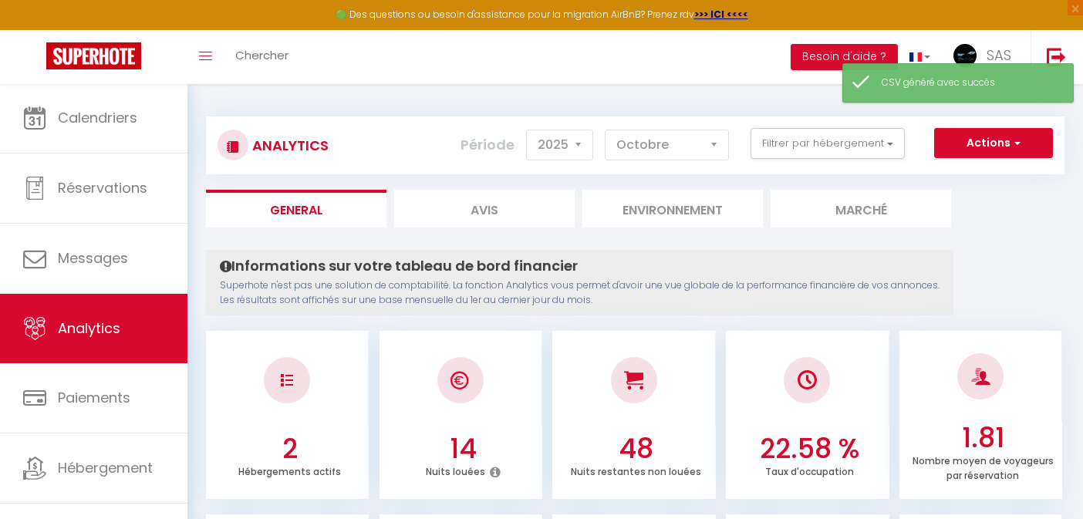
click at [997, 139] on button "Actions" at bounding box center [993, 143] width 119 height 31
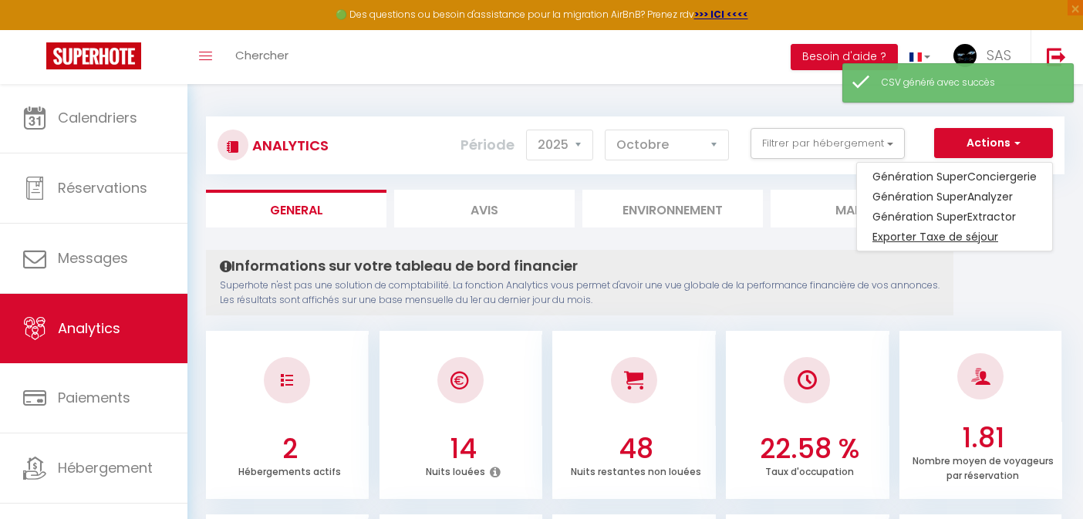
click at [943, 238] on link "Exporter Taxe de séjour" at bounding box center [954, 237] width 195 height 20
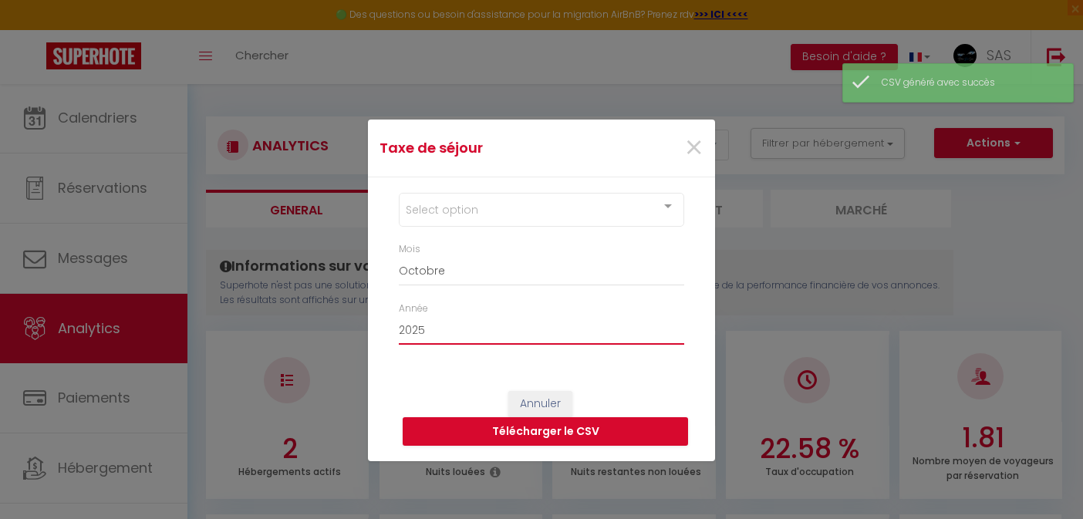
click at [511, 251] on div "Mois Janvier Février Mars Avril Mai Juin Juillet Août Septembre Octobre Novembr…" at bounding box center [541, 264] width 285 height 44
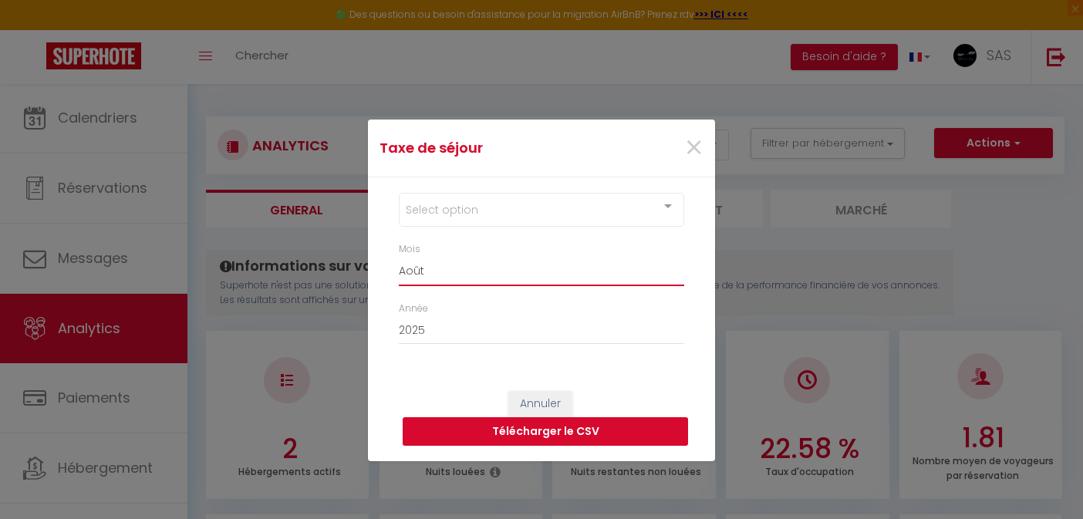
click at [512, 434] on button "Télécharger le CSV" at bounding box center [545, 431] width 285 height 29
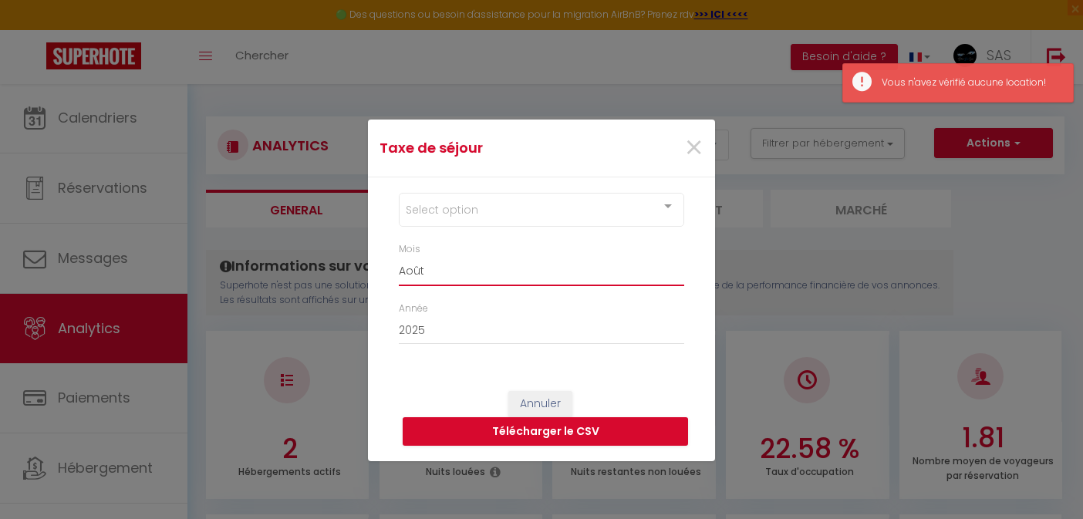
click at [509, 202] on div "Select option" at bounding box center [541, 210] width 285 height 34
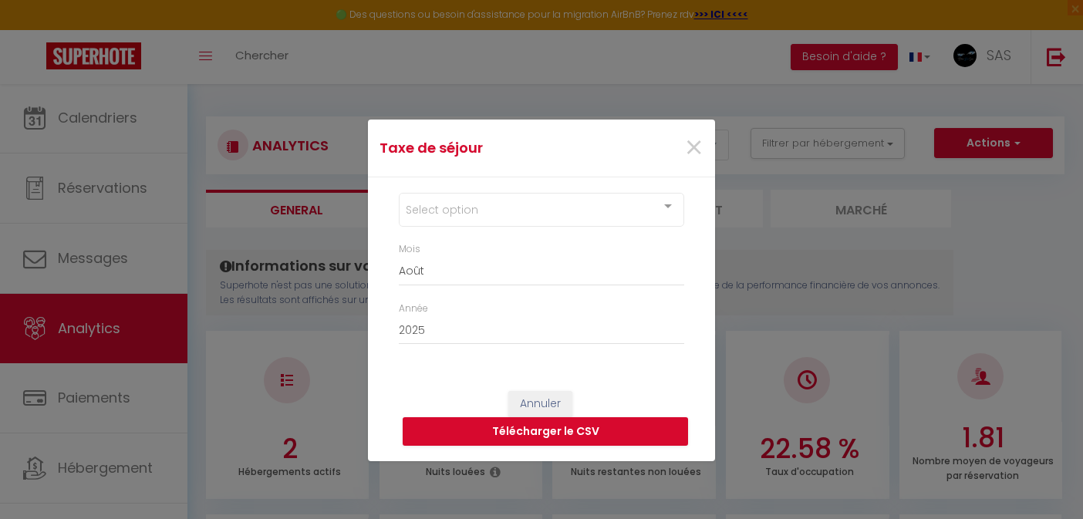
click at [457, 192] on div "Select option Doux Bleu Jeux Suite Casanova Suite Cléopâtre No elements found. …" at bounding box center [541, 276] width 347 height 199
click at [457, 203] on div "Select option" at bounding box center [541, 210] width 285 height 34
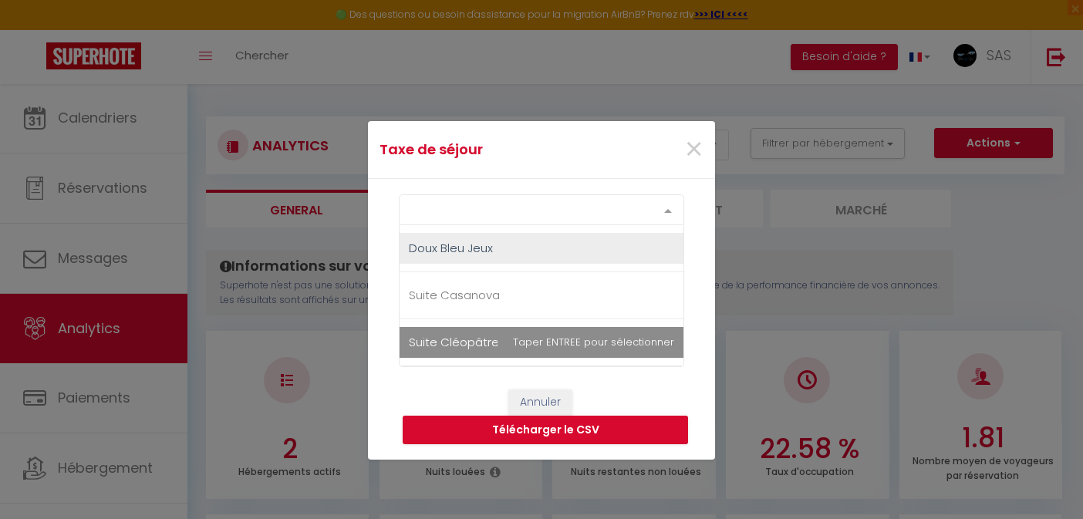
click at [486, 341] on span "Suite Cléopâtre" at bounding box center [454, 342] width 90 height 16
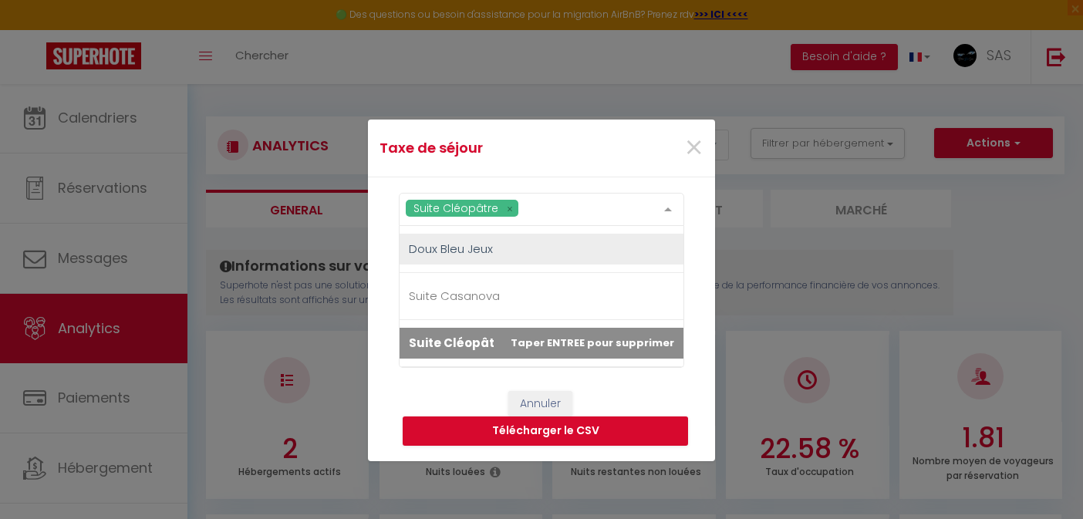
click at [455, 397] on div "Annuler Télécharger le CSV" at bounding box center [541, 419] width 347 height 86
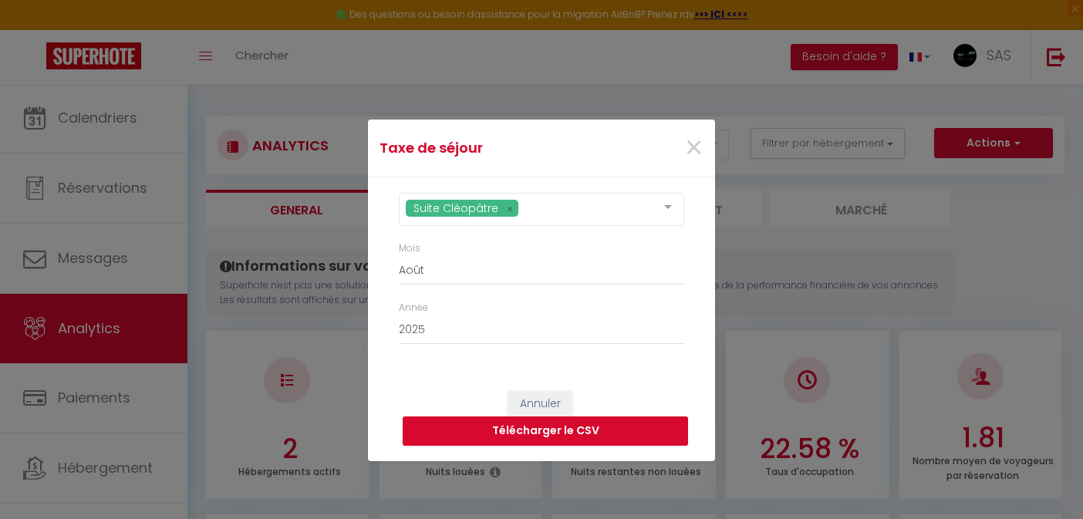
click at [457, 426] on button "Télécharger le CSV" at bounding box center [545, 431] width 285 height 29
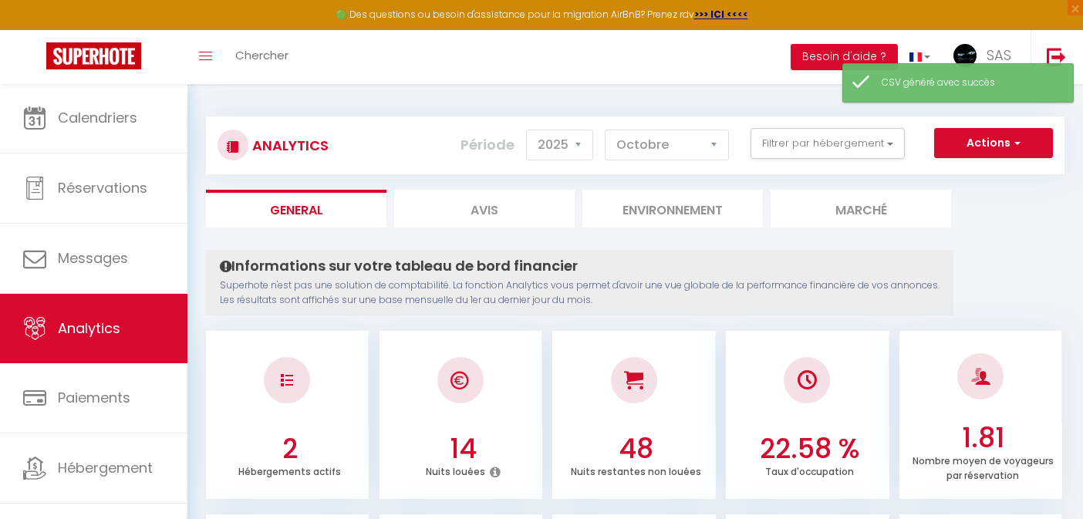
click at [975, 144] on button "Actions" at bounding box center [993, 143] width 119 height 31
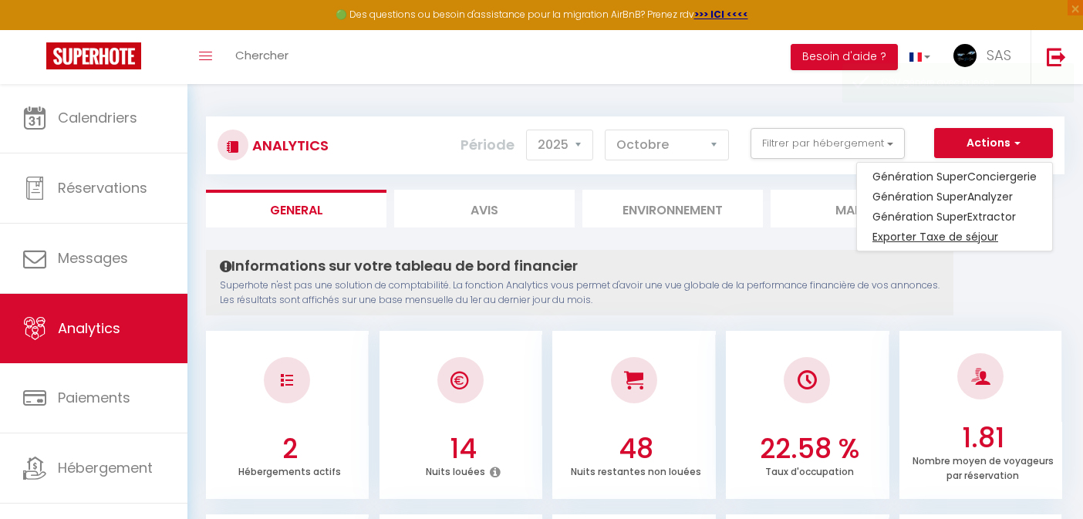
click at [942, 240] on link "Exporter Taxe de séjour" at bounding box center [954, 237] width 195 height 20
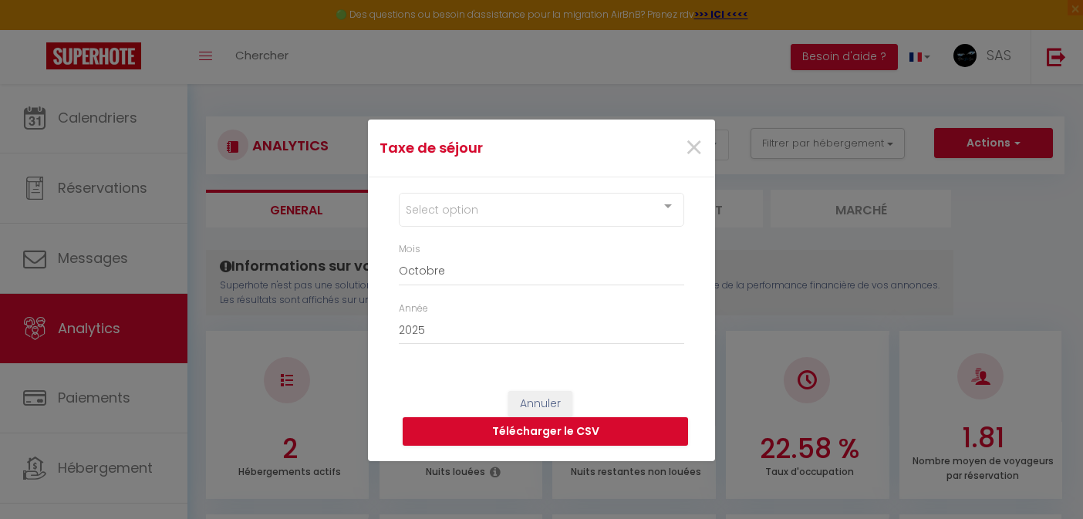
click at [478, 213] on div "Select option" at bounding box center [541, 210] width 285 height 34
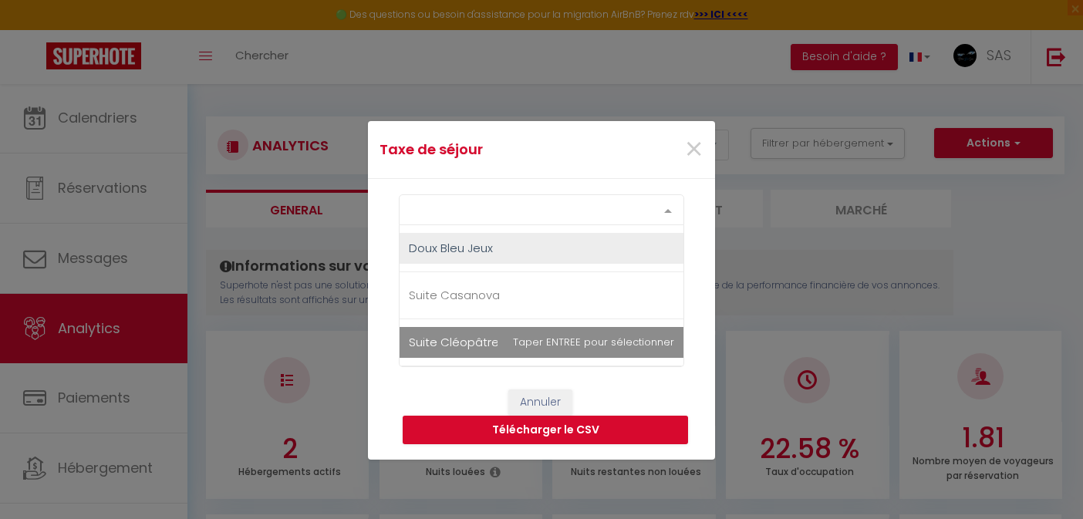
click at [474, 349] on span "Suite Cléopâtre" at bounding box center [454, 342] width 90 height 16
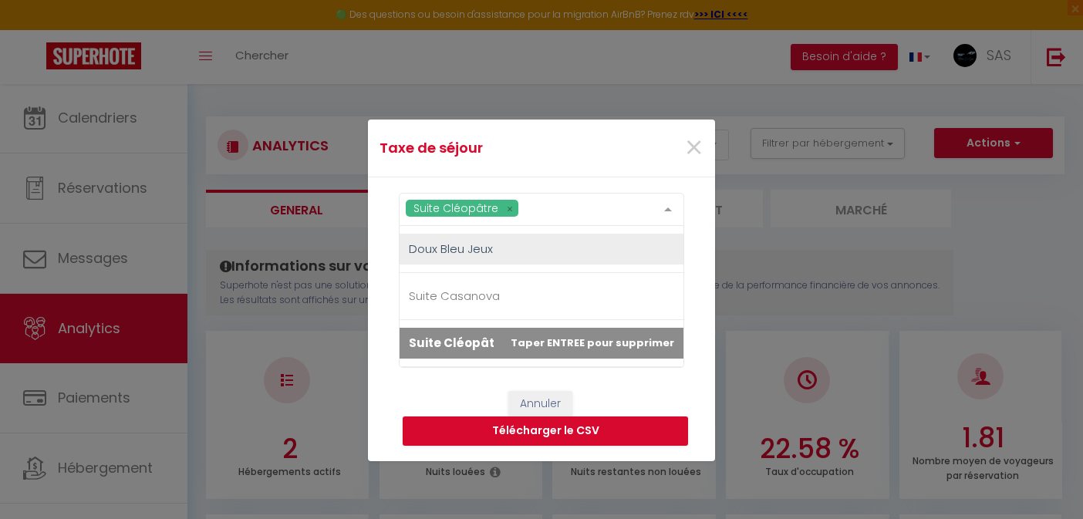
click at [444, 380] on div "Annuler Télécharger le CSV" at bounding box center [541, 419] width 347 height 86
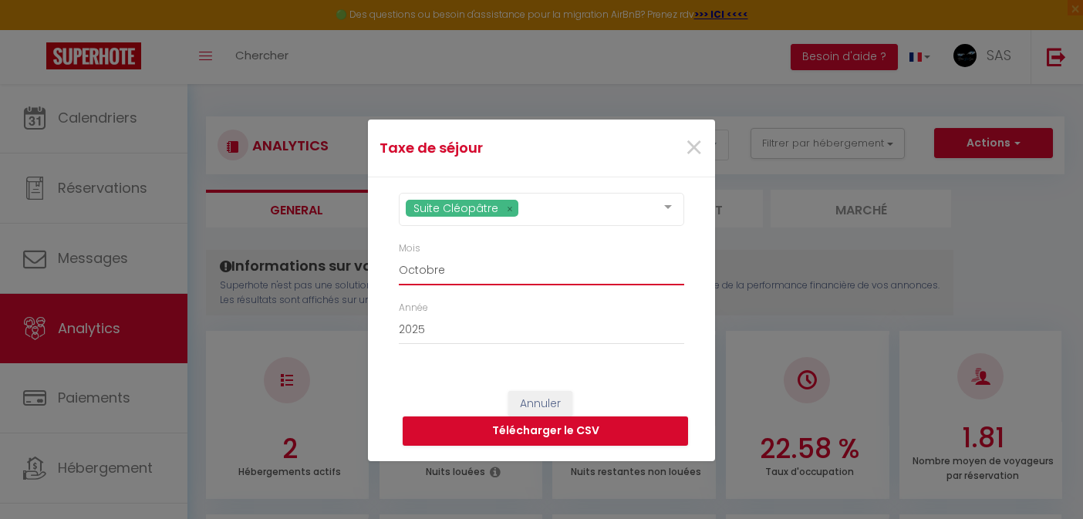
select select "09"
click at [437, 394] on div "Annuler Télécharger le CSV" at bounding box center [541, 419] width 347 height 86
click at [453, 431] on button "Télécharger le CSV" at bounding box center [545, 431] width 285 height 29
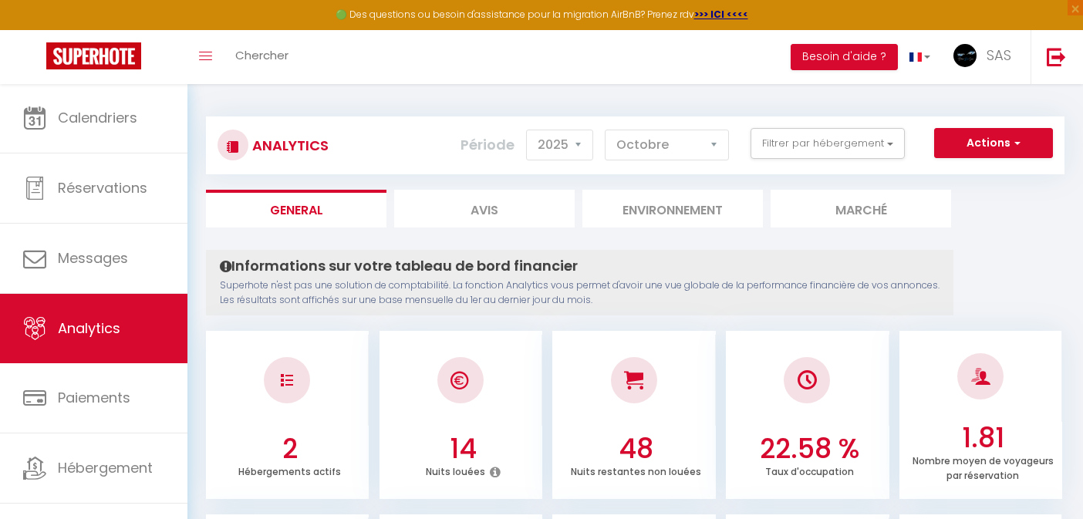
drag, startPoint x: 951, startPoint y: 507, endPoint x: 748, endPoint y: 272, distance: 310.2
click at [748, 272] on div "Informations sur votre tableau de bord financier Superhote n'est pas une soluti…" at bounding box center [580, 283] width 748 height 66
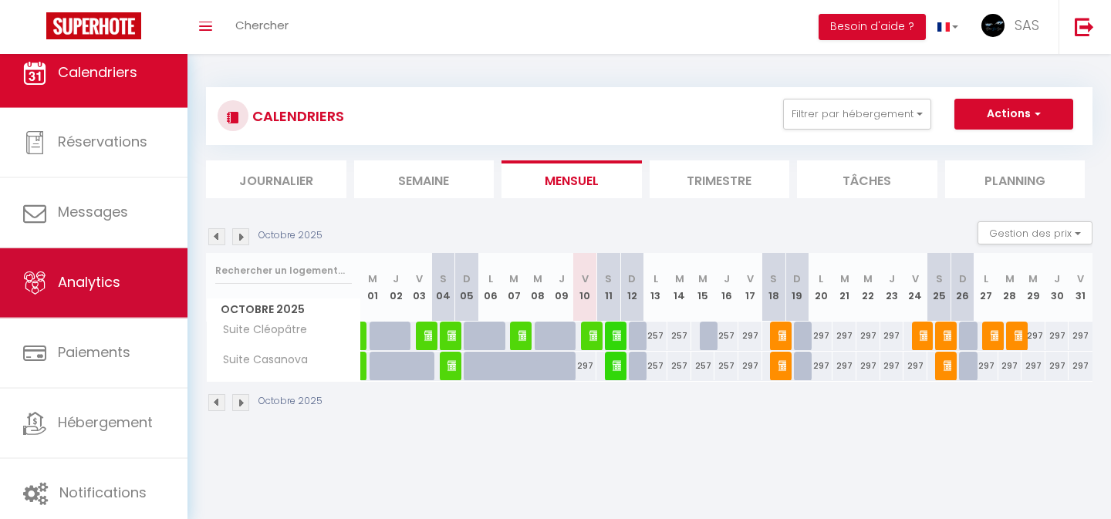
select select "2025"
select select "10"
select select
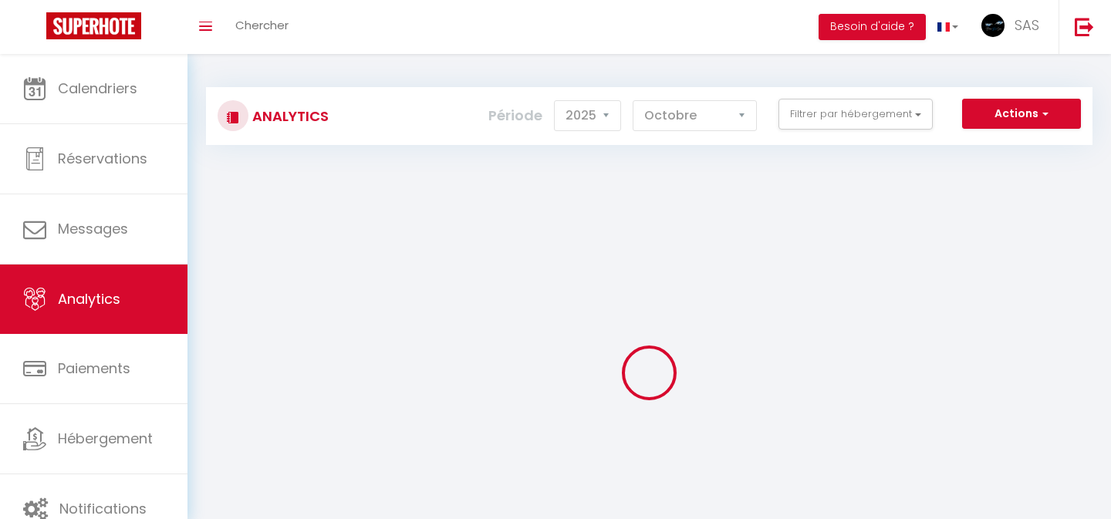
select select
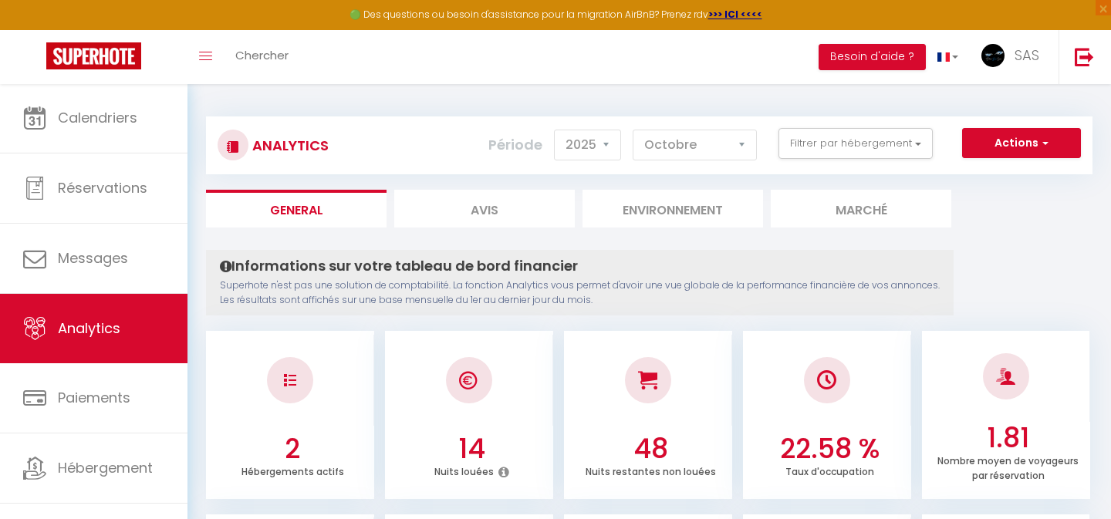
click at [982, 154] on button "Actions" at bounding box center [1021, 143] width 119 height 31
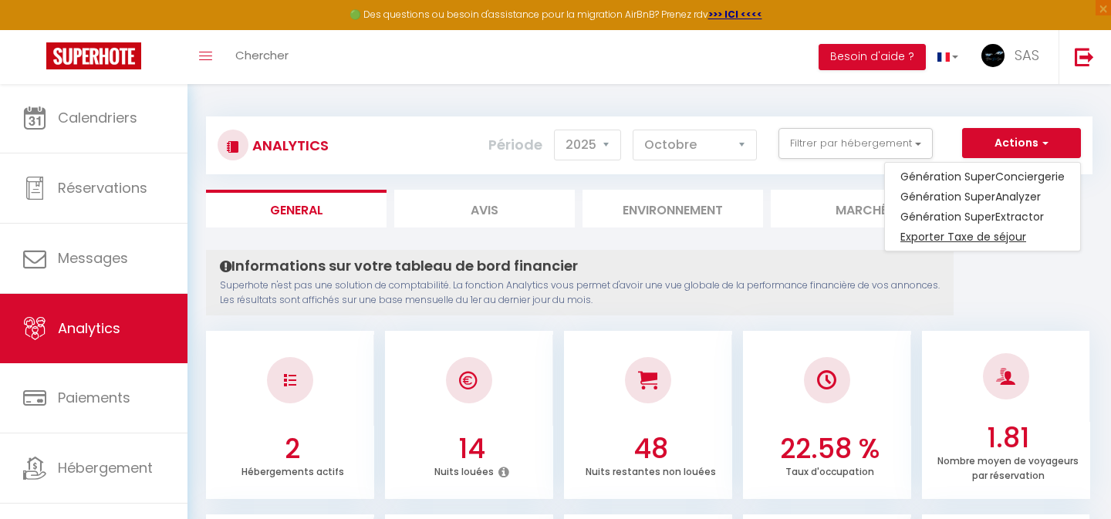
click at [959, 238] on link "Exporter Taxe de séjour" at bounding box center [982, 237] width 195 height 20
select select "10"
select select "2025"
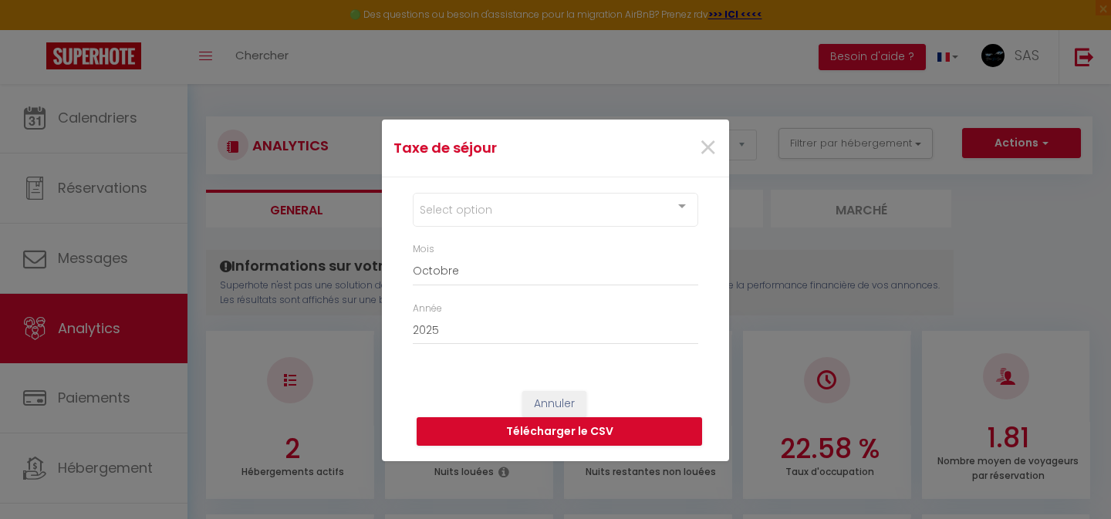
click at [530, 217] on div "Select option" at bounding box center [555, 210] width 285 height 34
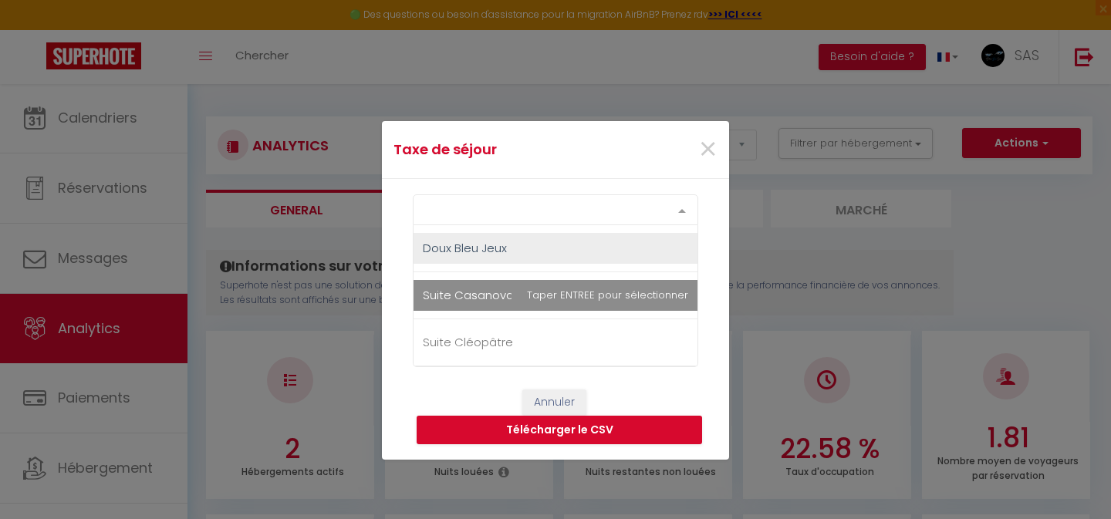
click at [527, 300] on span "Suite Casanova" at bounding box center [556, 295] width 284 height 31
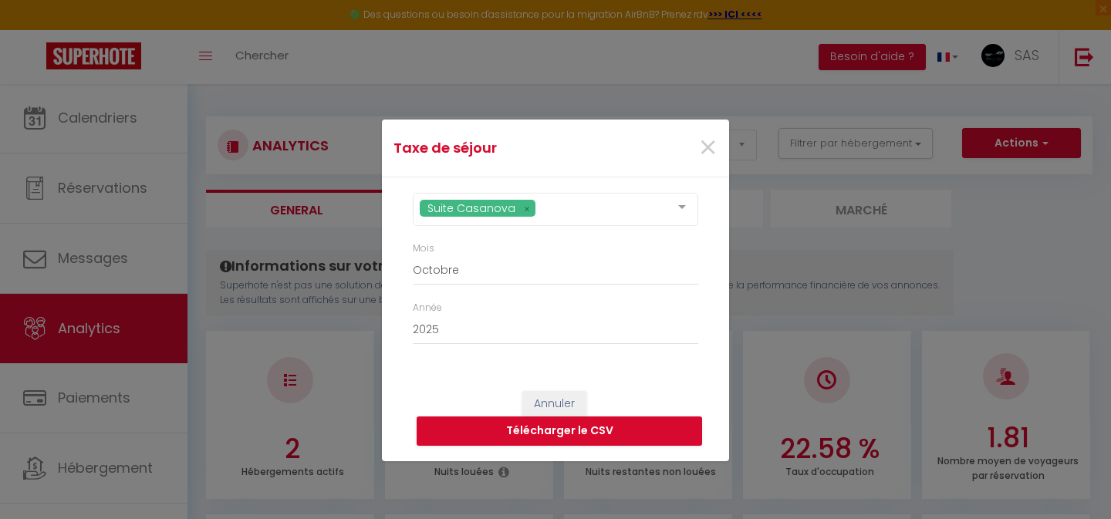
click at [641, 180] on div "Suite Casanova Doux Bleu Jeux Suite Casanova Suite Cléopâtre No elements found.…" at bounding box center [555, 276] width 347 height 198
click at [488, 432] on button "Télécharger le CSV" at bounding box center [559, 431] width 285 height 29
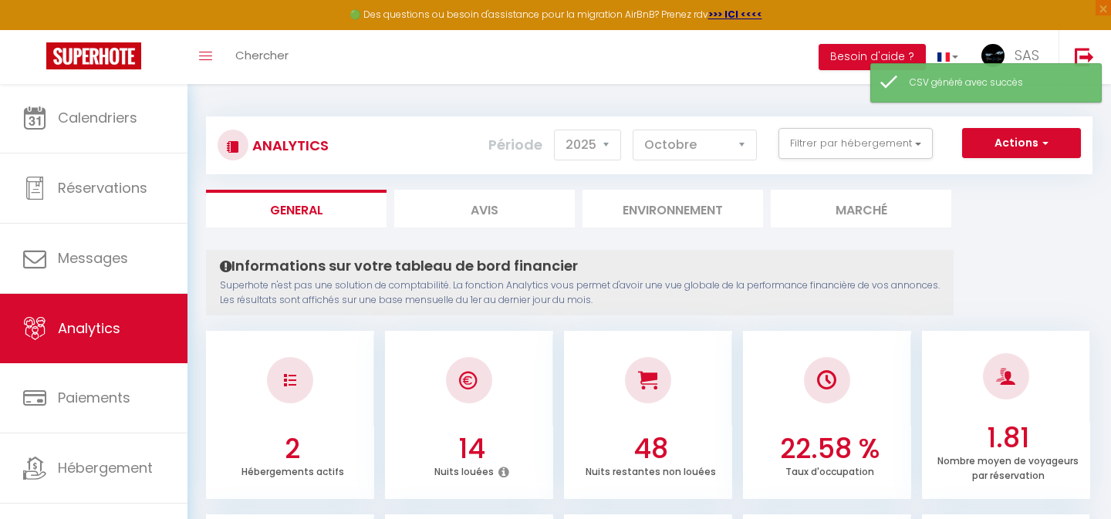
click at [1020, 145] on button "Actions" at bounding box center [1021, 143] width 119 height 31
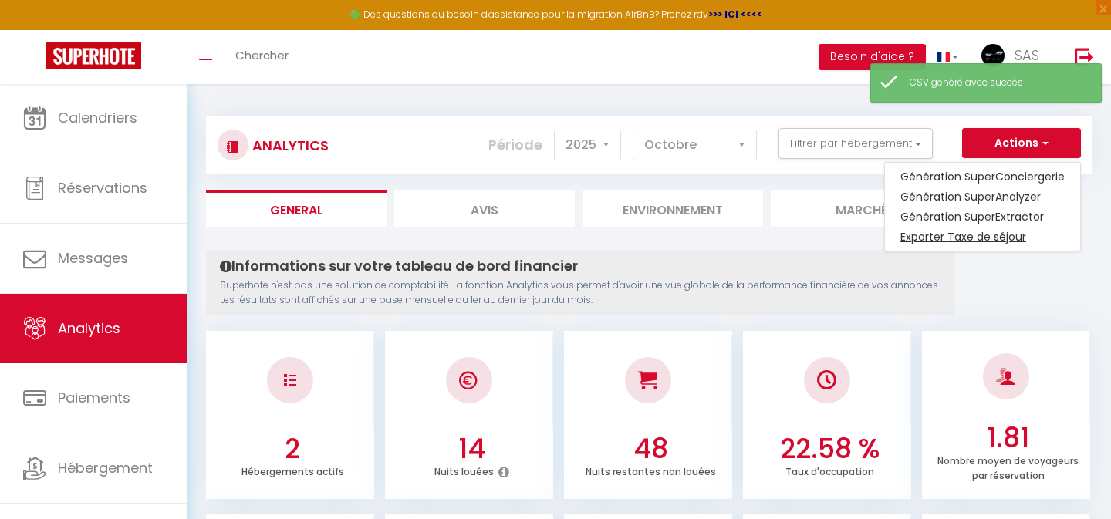
click at [959, 238] on link "Exporter Taxe de séjour" at bounding box center [982, 237] width 195 height 20
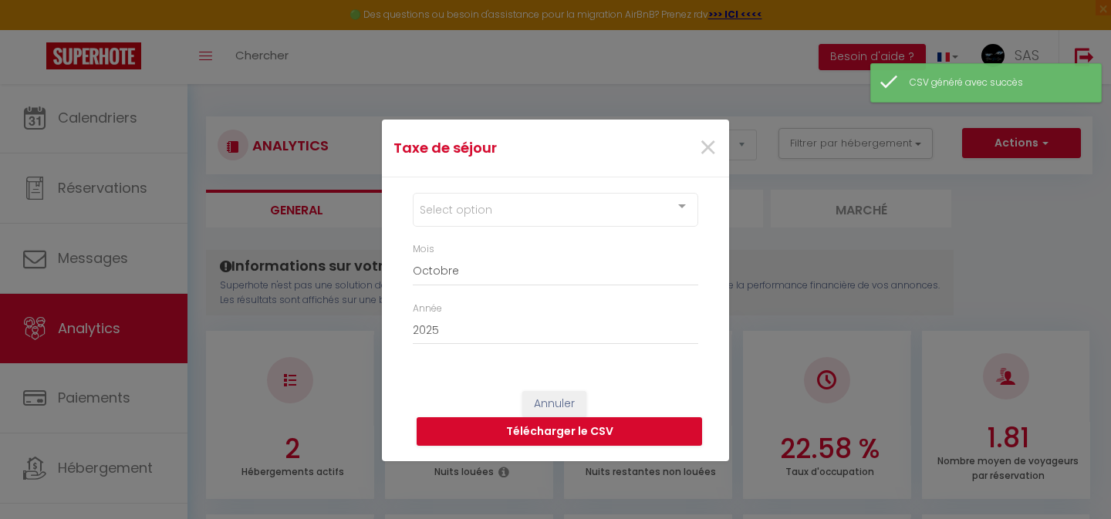
click at [475, 211] on div "Select option" at bounding box center [555, 210] width 285 height 34
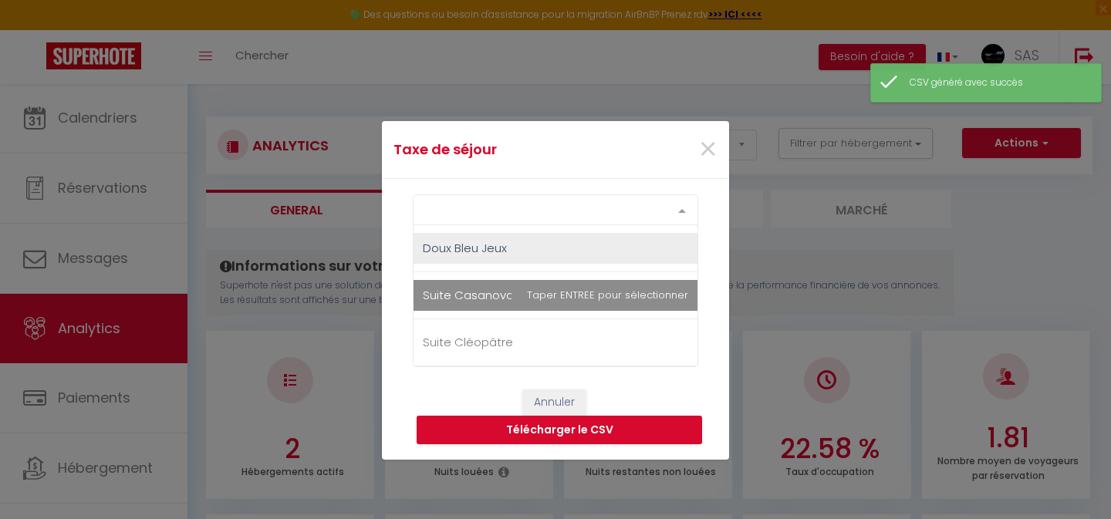
click at [476, 304] on span "Suite Casanova" at bounding box center [556, 295] width 284 height 31
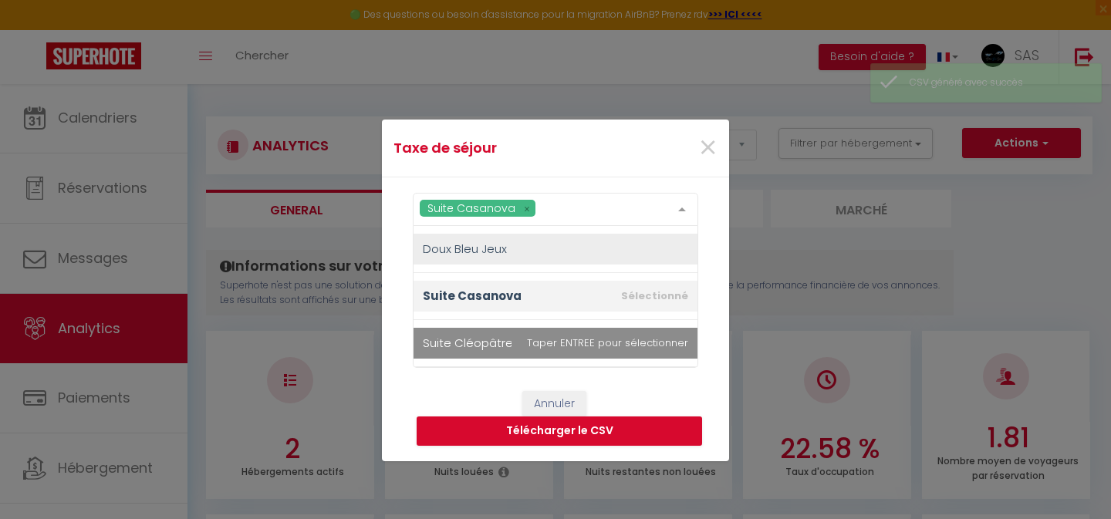
click at [447, 381] on div "Annuler Télécharger le CSV" at bounding box center [555, 419] width 347 height 86
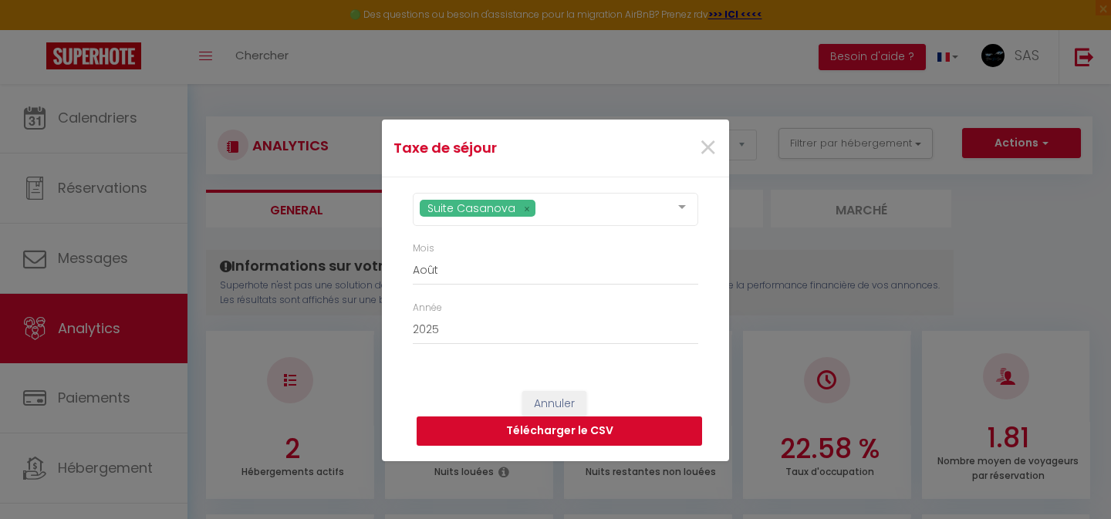
click at [465, 433] on button "Télécharger le CSV" at bounding box center [559, 431] width 285 height 29
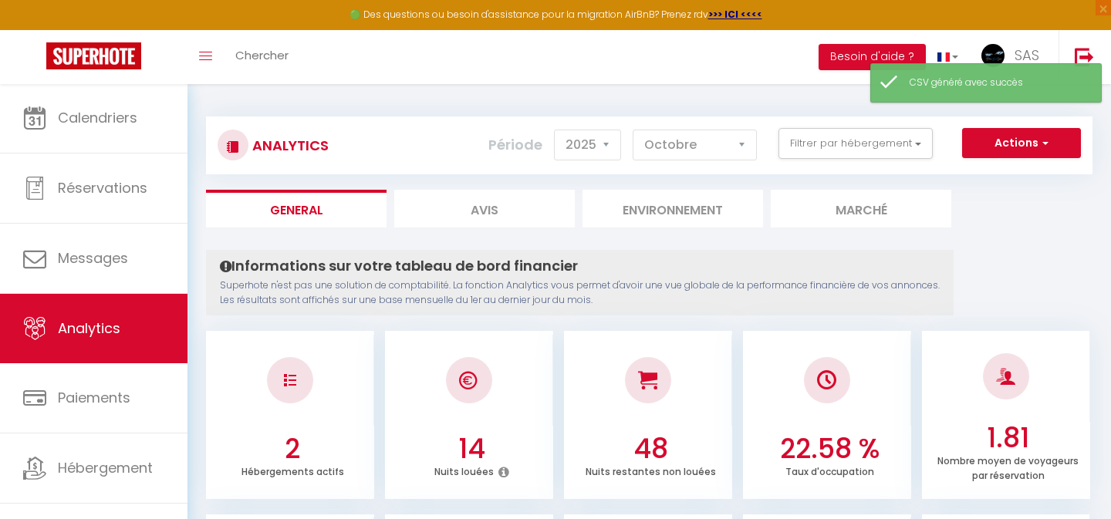
click at [1045, 140] on span "button" at bounding box center [1043, 142] width 9 height 15
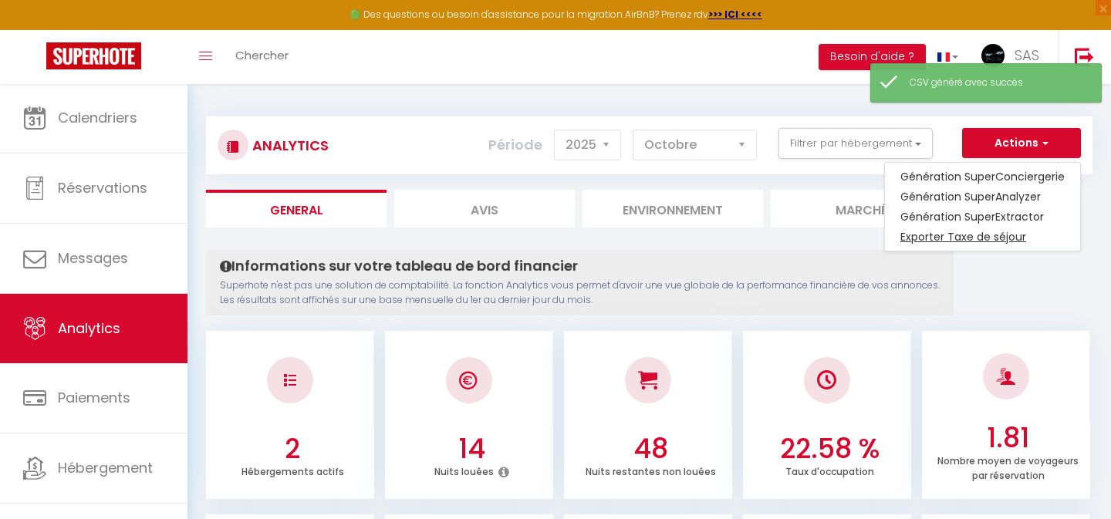
click at [968, 238] on link "Exporter Taxe de séjour" at bounding box center [982, 237] width 195 height 20
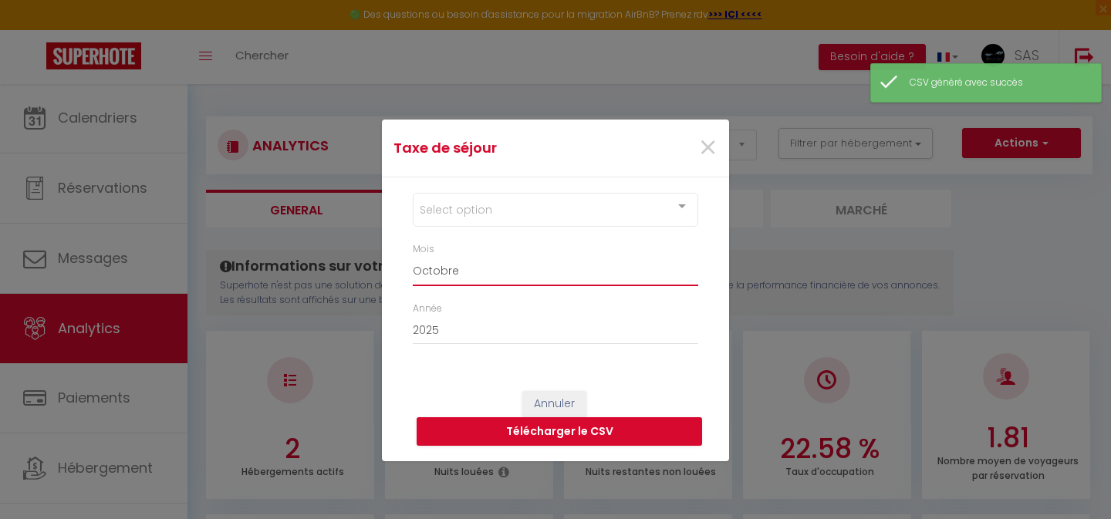
select select "09"
click at [477, 215] on div "Select option" at bounding box center [555, 210] width 285 height 34
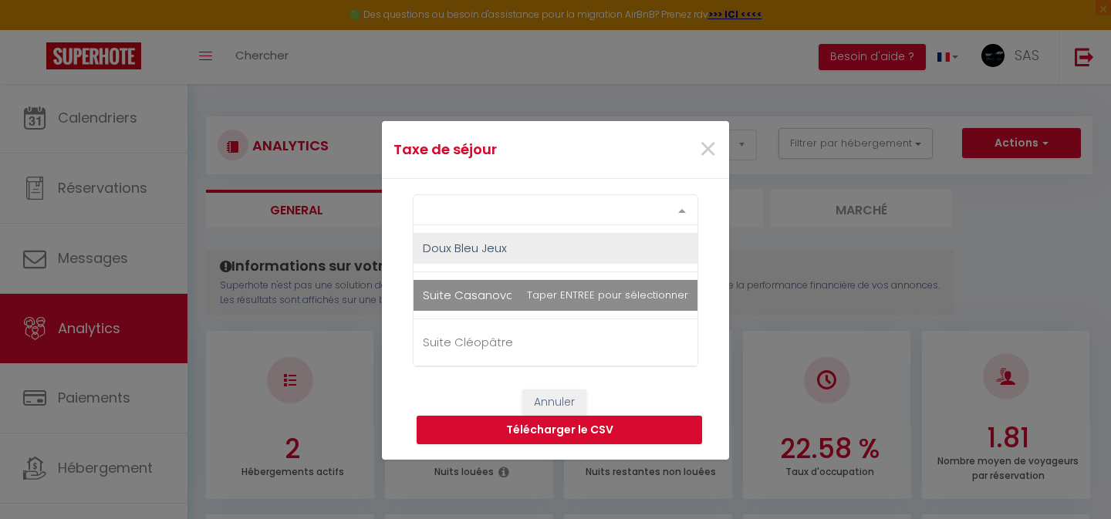
click at [478, 299] on span "Suite Casanova" at bounding box center [468, 295] width 91 height 16
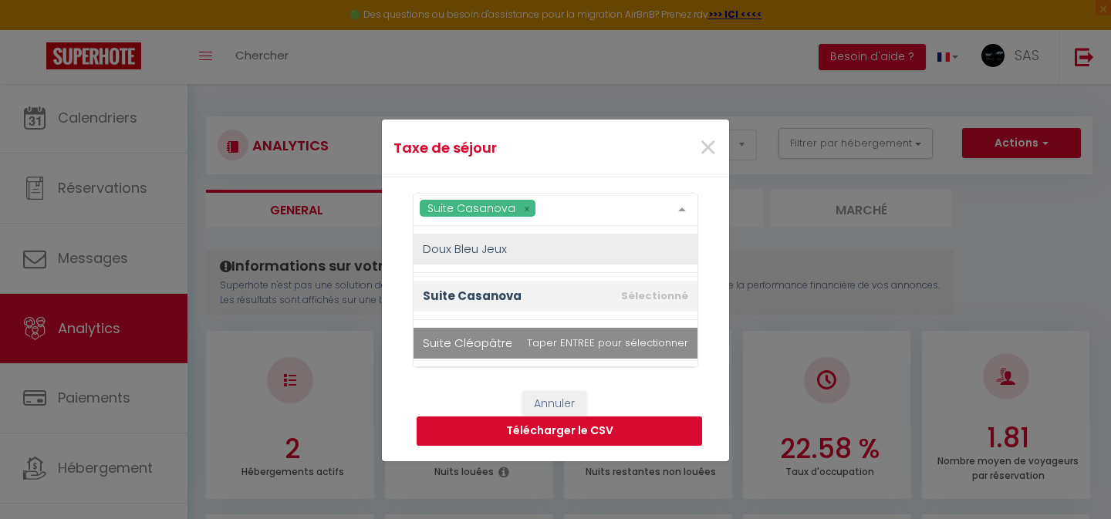
click at [471, 431] on button "Télécharger le CSV" at bounding box center [559, 431] width 285 height 29
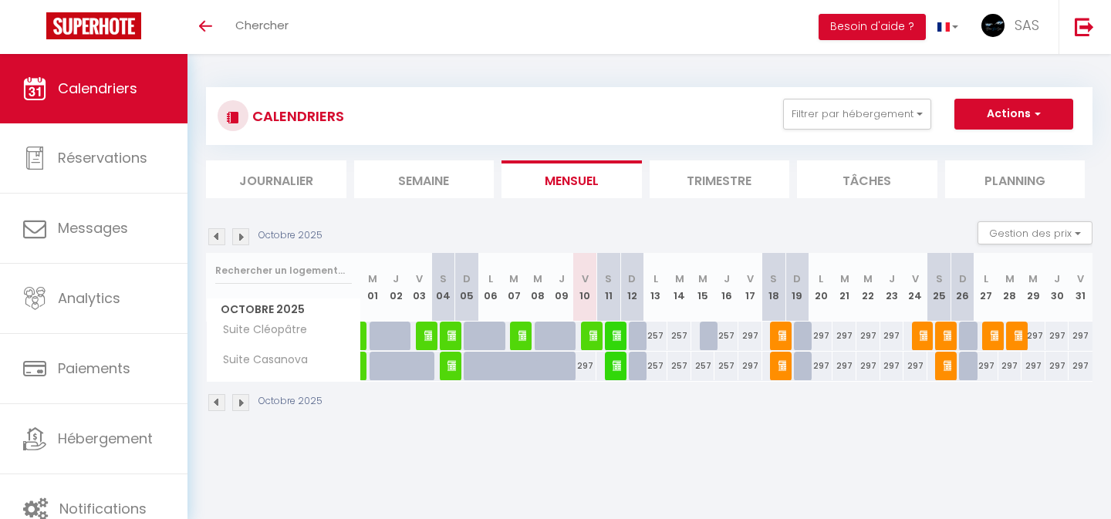
select select
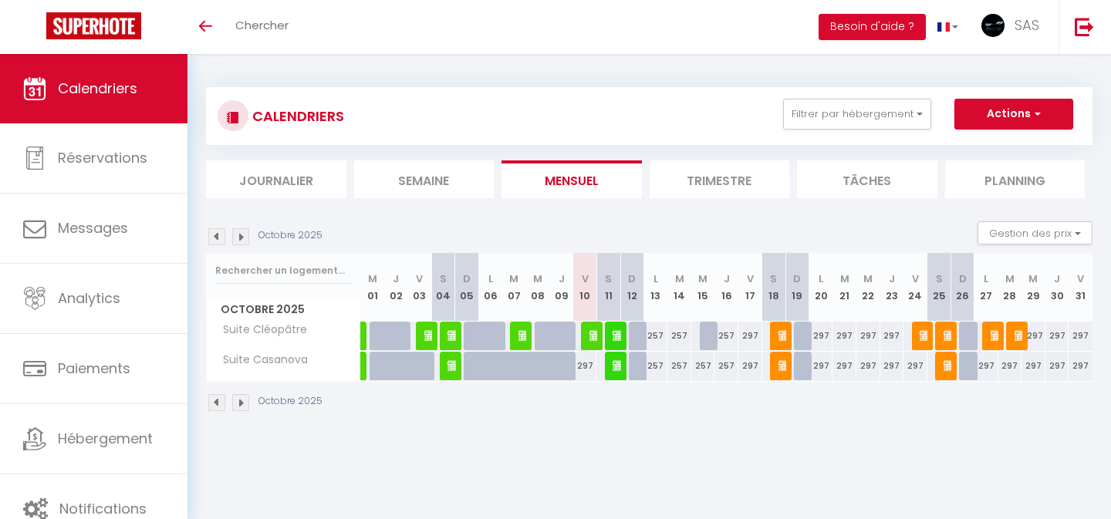
click at [620, 334] on img at bounding box center [619, 335] width 12 height 12
select select "OK"
select select "0"
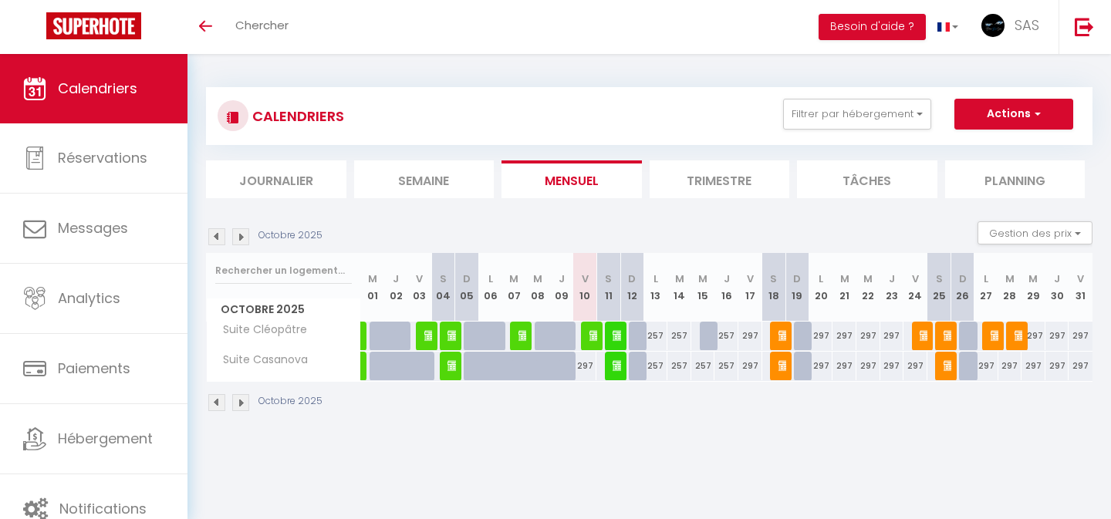
select select "1"
select select
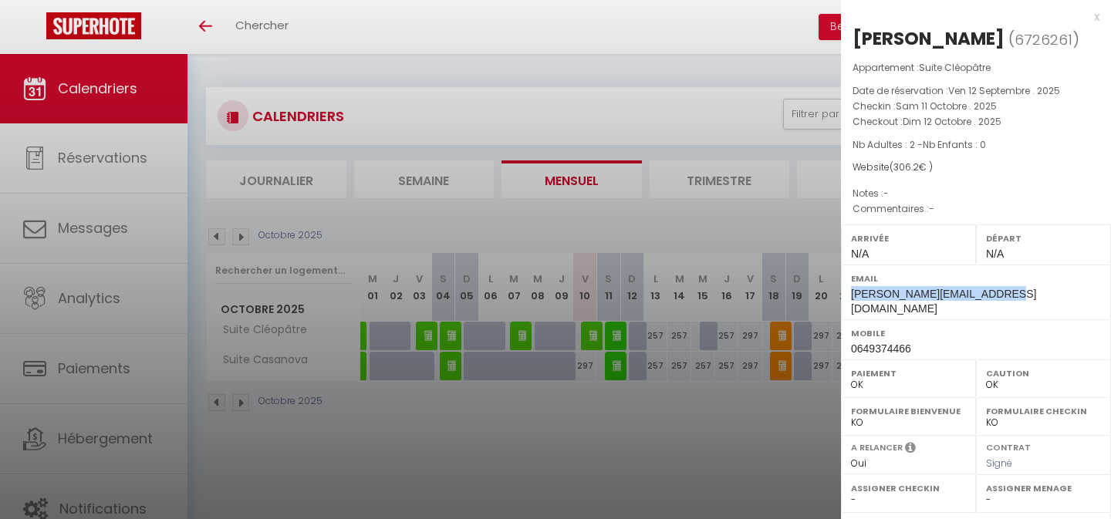
drag, startPoint x: 849, startPoint y: 296, endPoint x: 1008, endPoint y: 296, distance: 159.0
click at [1008, 296] on div "Email magali-bertrand@hotmail.fr" at bounding box center [976, 292] width 270 height 55
copy span "magali-bertrand@hotmail.fr"
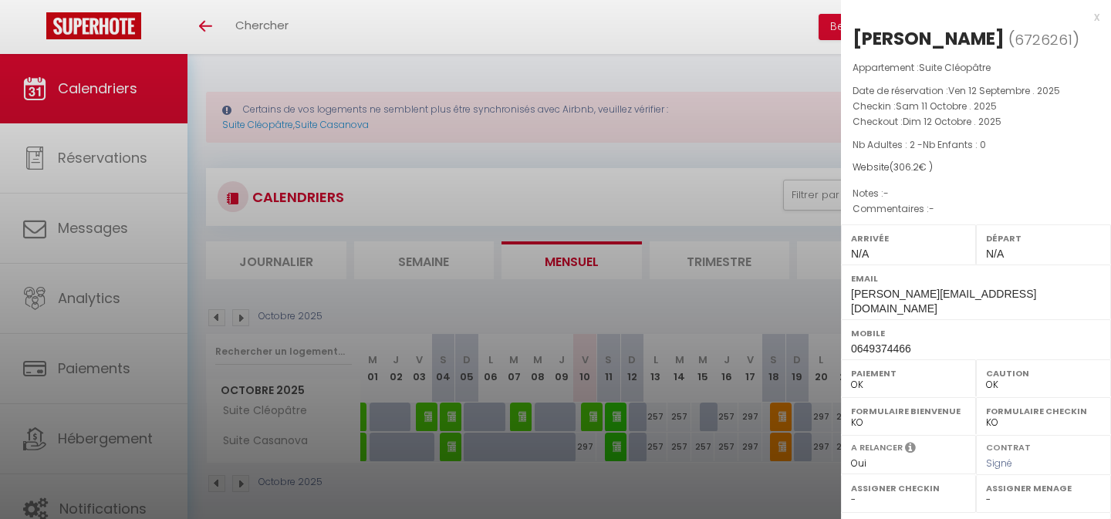
click at [667, 204] on div at bounding box center [555, 259] width 1111 height 519
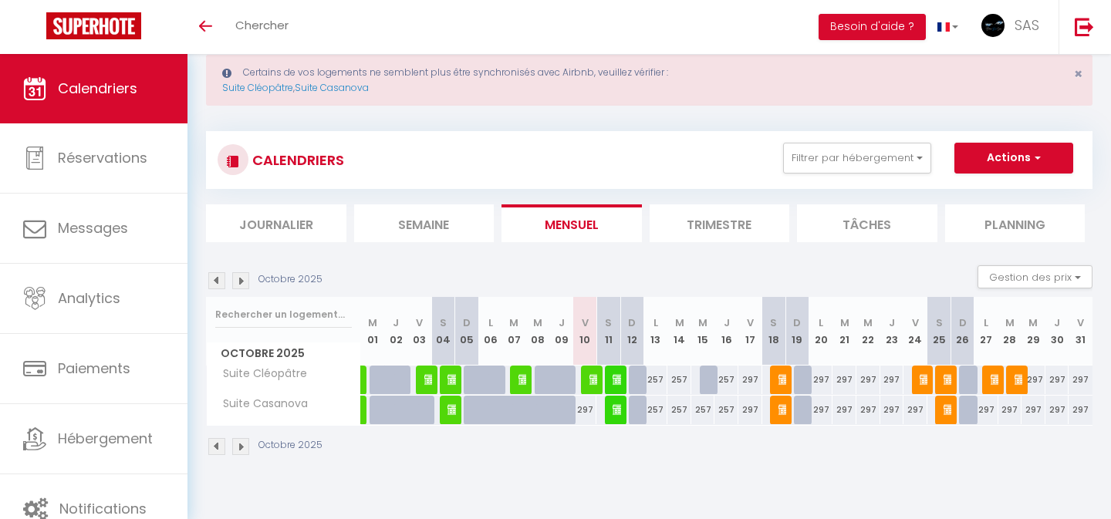
scroll to position [40, 0]
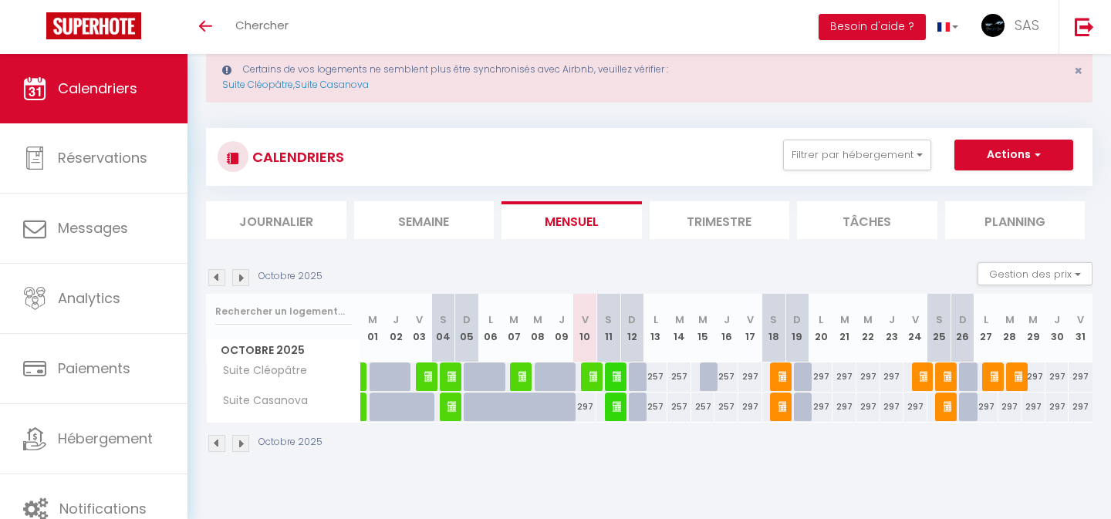
click at [616, 375] on img at bounding box center [619, 376] width 12 height 12
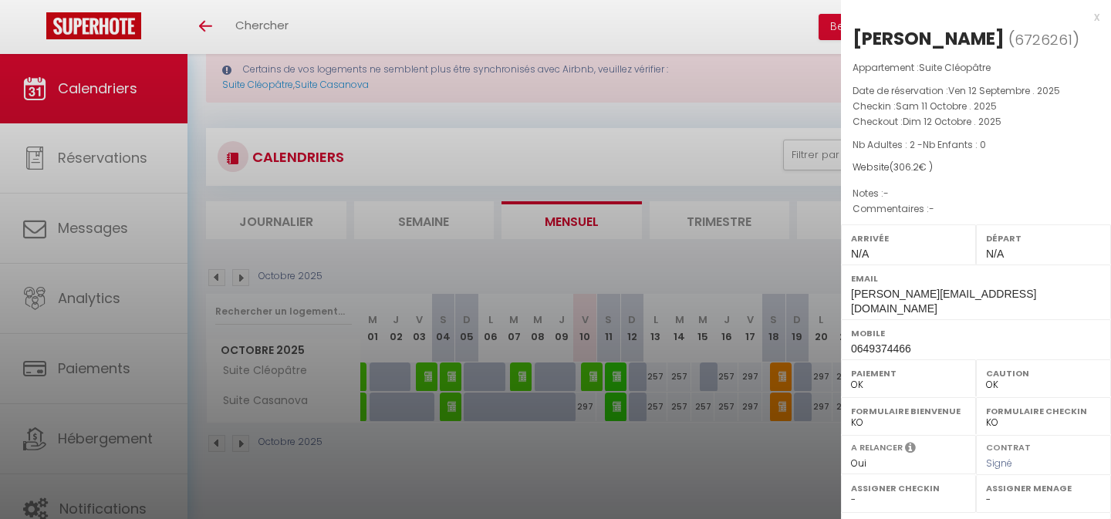
click at [695, 281] on div at bounding box center [555, 259] width 1111 height 519
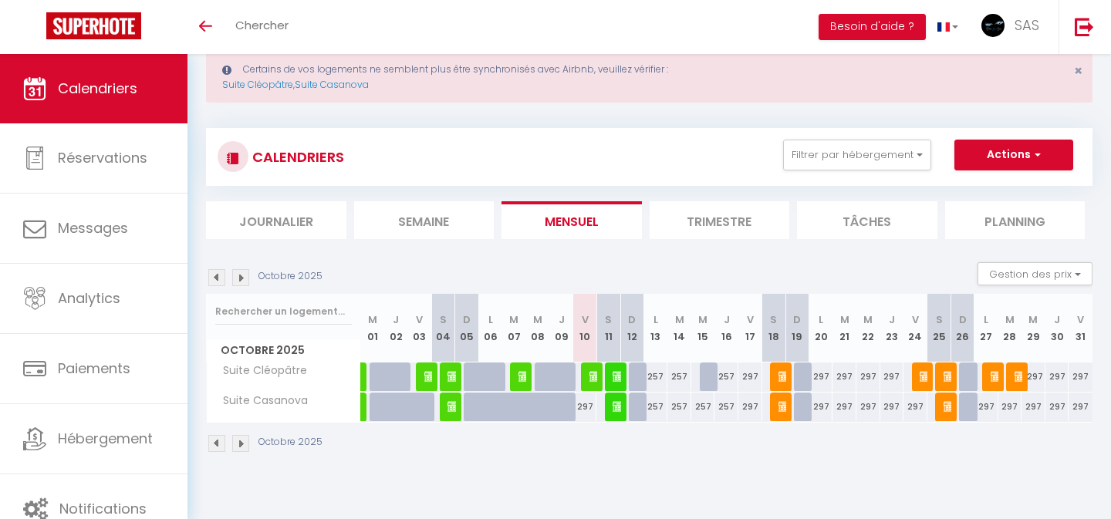
click at [617, 377] on img at bounding box center [619, 376] width 12 height 12
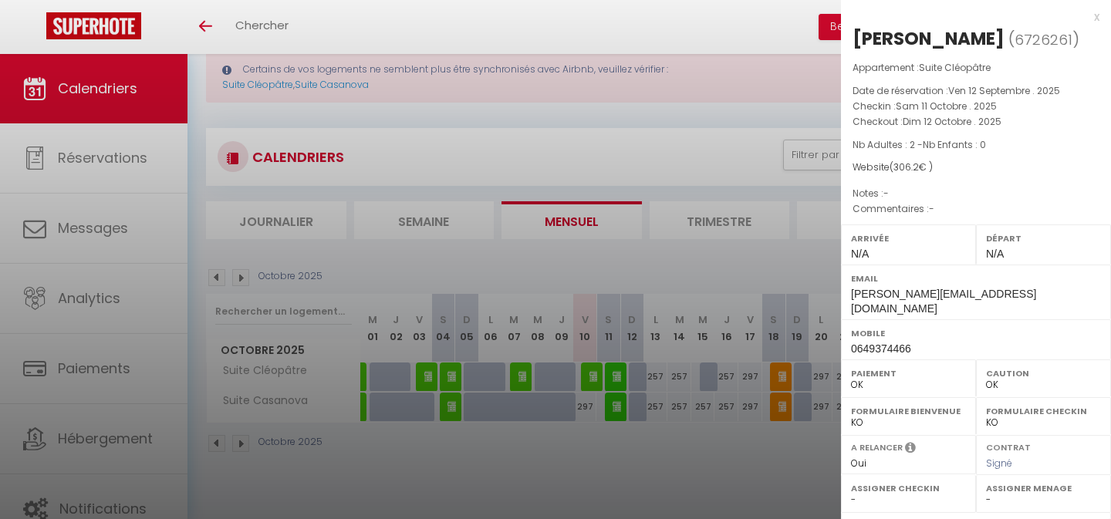
click at [709, 265] on div at bounding box center [555, 259] width 1111 height 519
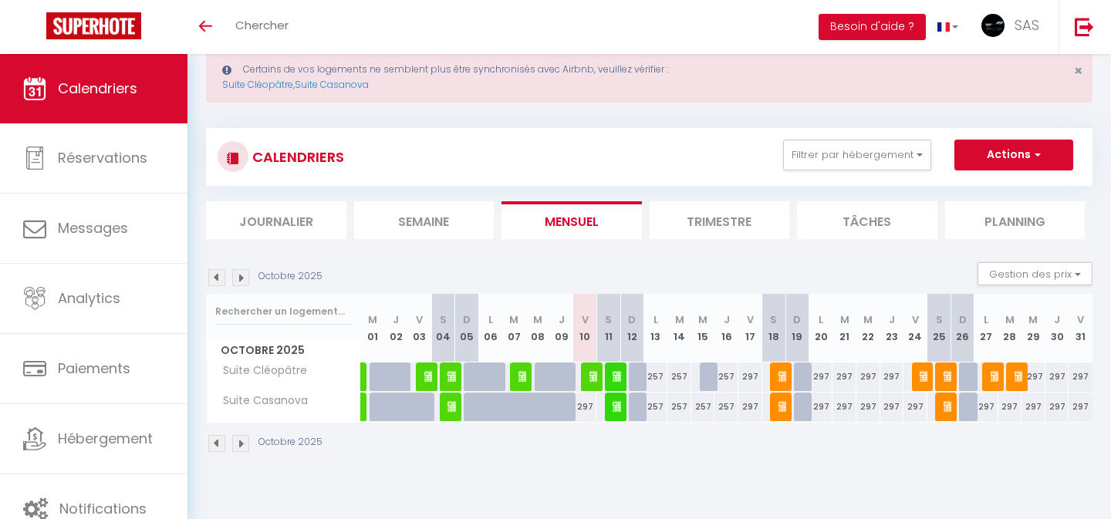
click at [780, 409] on img at bounding box center [785, 406] width 12 height 12
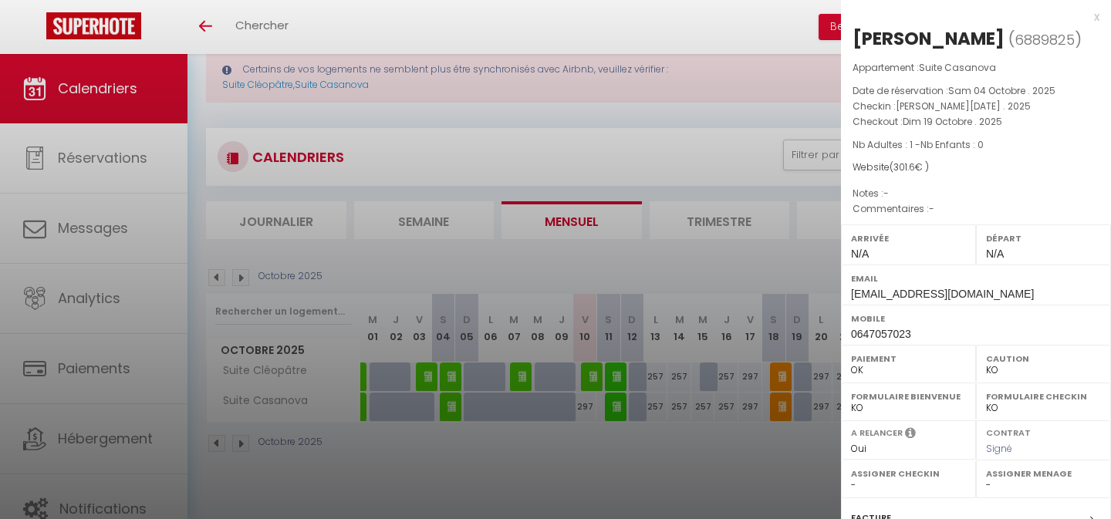
click at [779, 385] on div at bounding box center [555, 259] width 1111 height 519
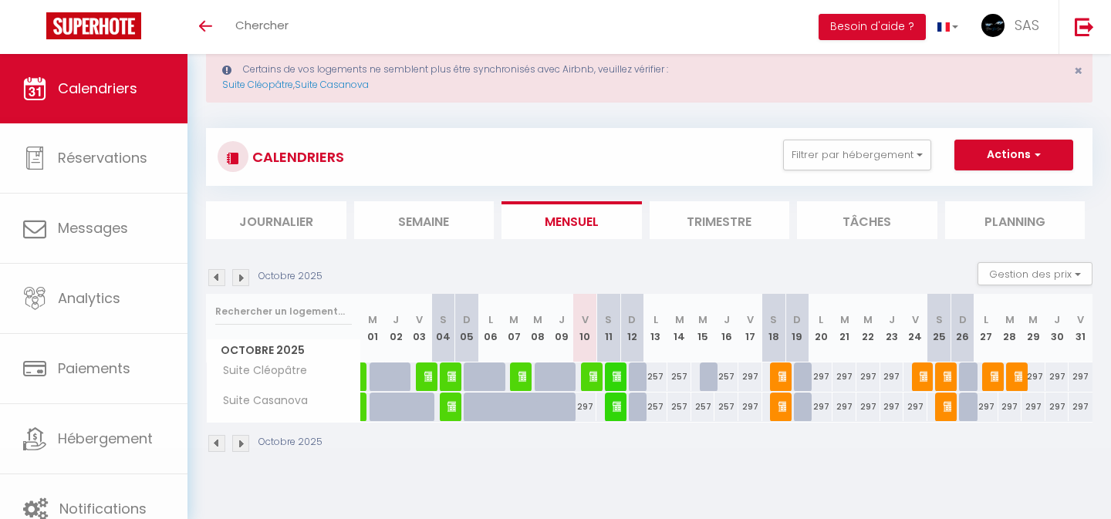
click at [782, 371] on img at bounding box center [785, 376] width 12 height 12
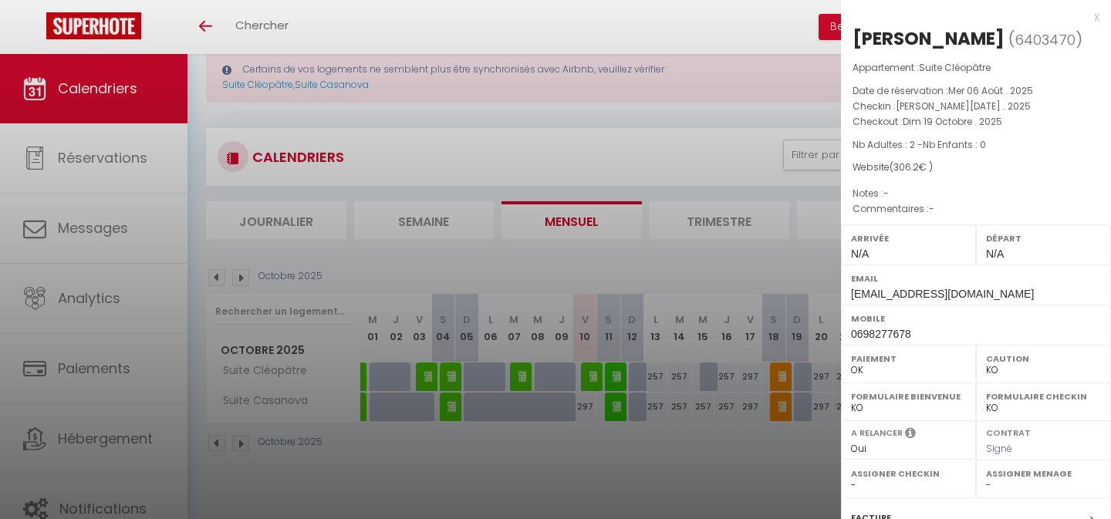
click at [769, 372] on div at bounding box center [555, 259] width 1111 height 519
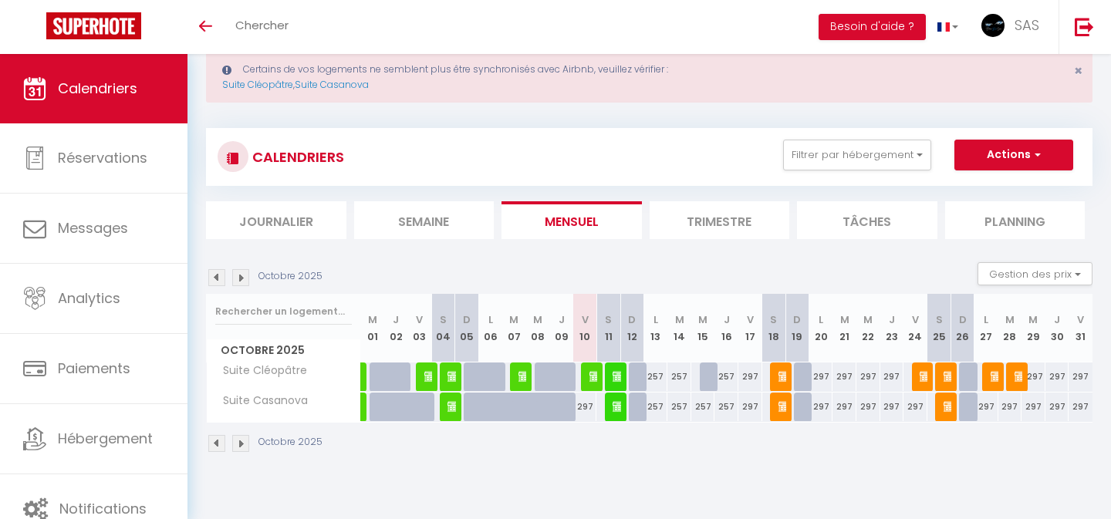
click at [612, 369] on div at bounding box center [617, 377] width 24 height 29
click at [616, 374] on img at bounding box center [619, 376] width 12 height 12
select select "OK"
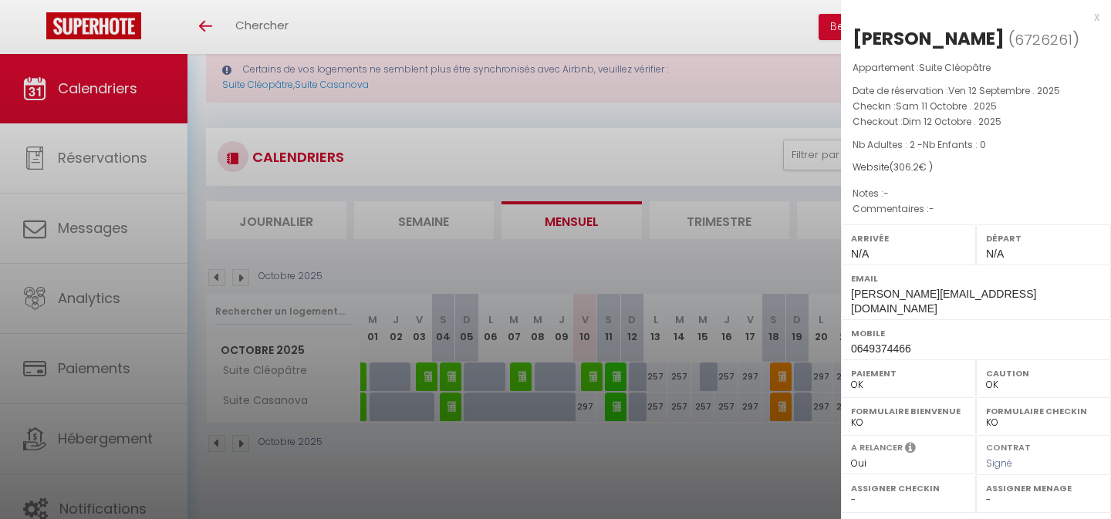
click at [623, 363] on div at bounding box center [555, 259] width 1111 height 519
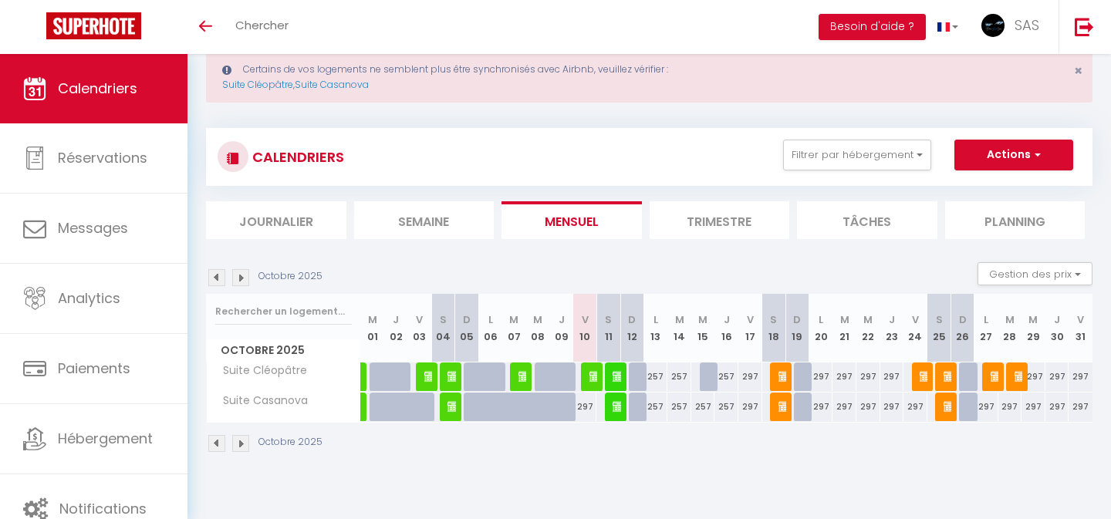
click at [617, 409] on img at bounding box center [619, 406] width 12 height 12
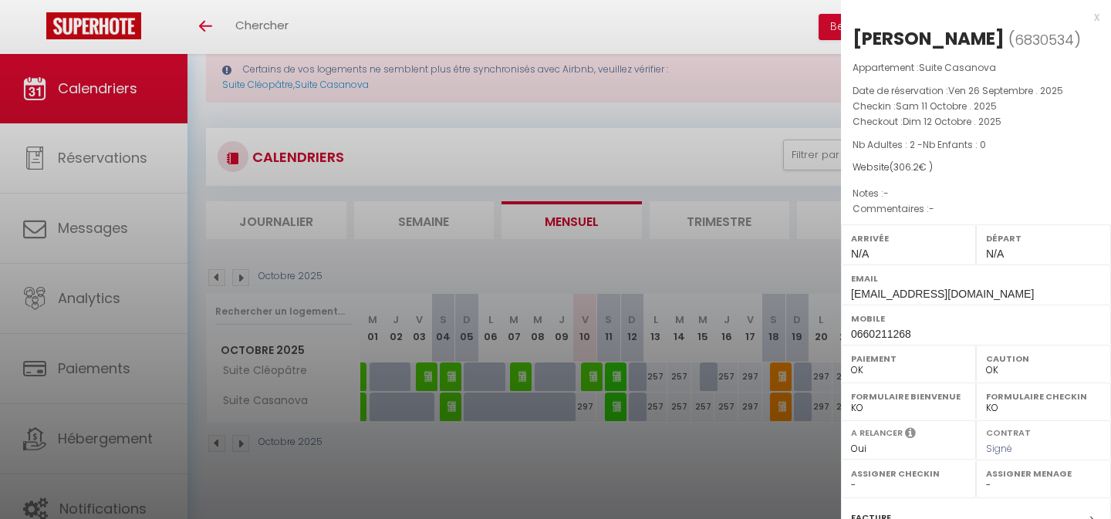
click at [765, 312] on div at bounding box center [555, 259] width 1111 height 519
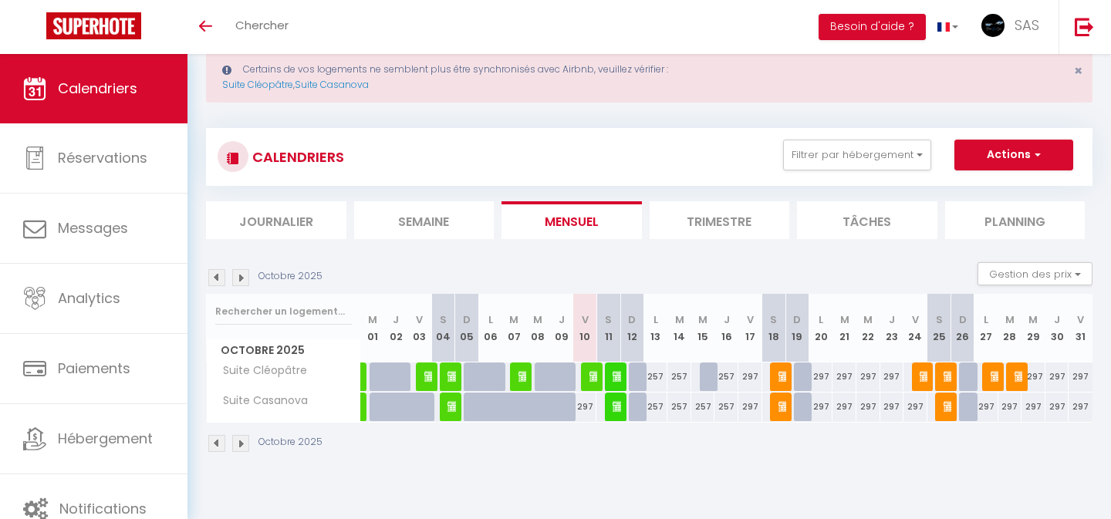
click at [615, 376] on img at bounding box center [619, 376] width 12 height 12
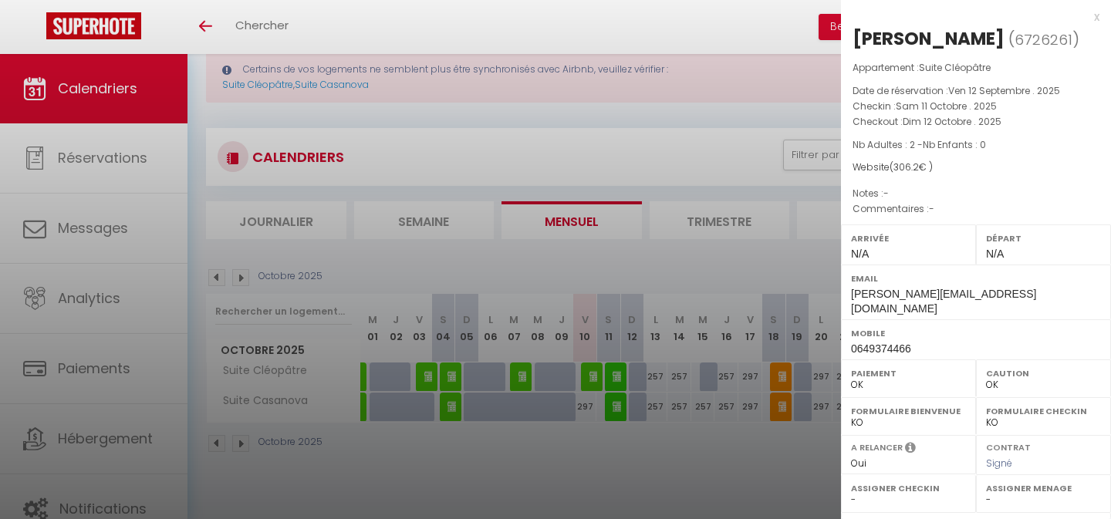
click at [633, 324] on div at bounding box center [555, 259] width 1111 height 519
